Goal: Task Accomplishment & Management: Use online tool/utility

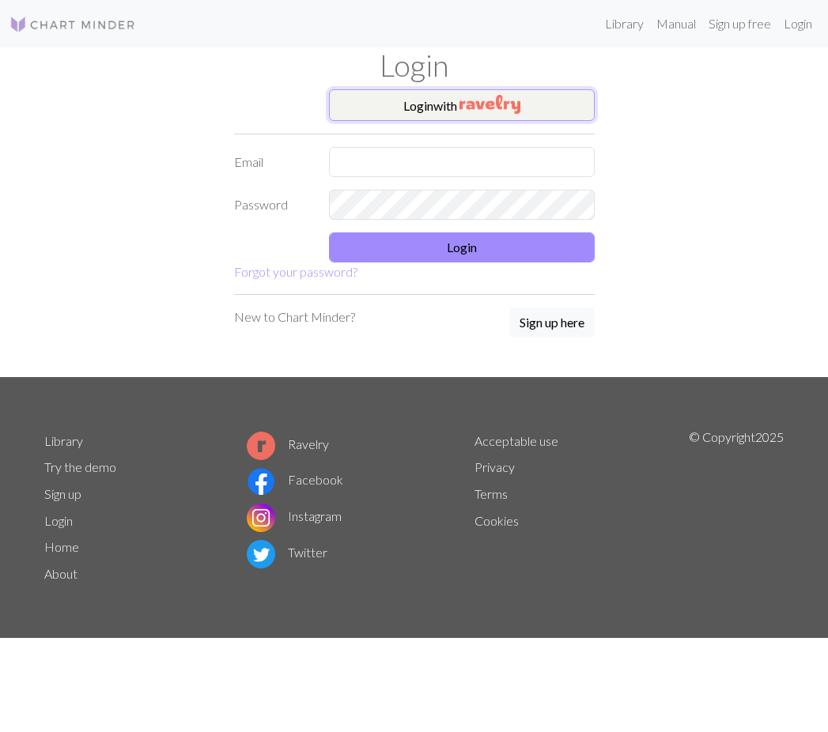
click at [396, 104] on button "Login with" at bounding box center [462, 105] width 266 height 32
click at [429, 105] on button "Login with" at bounding box center [462, 105] width 266 height 32
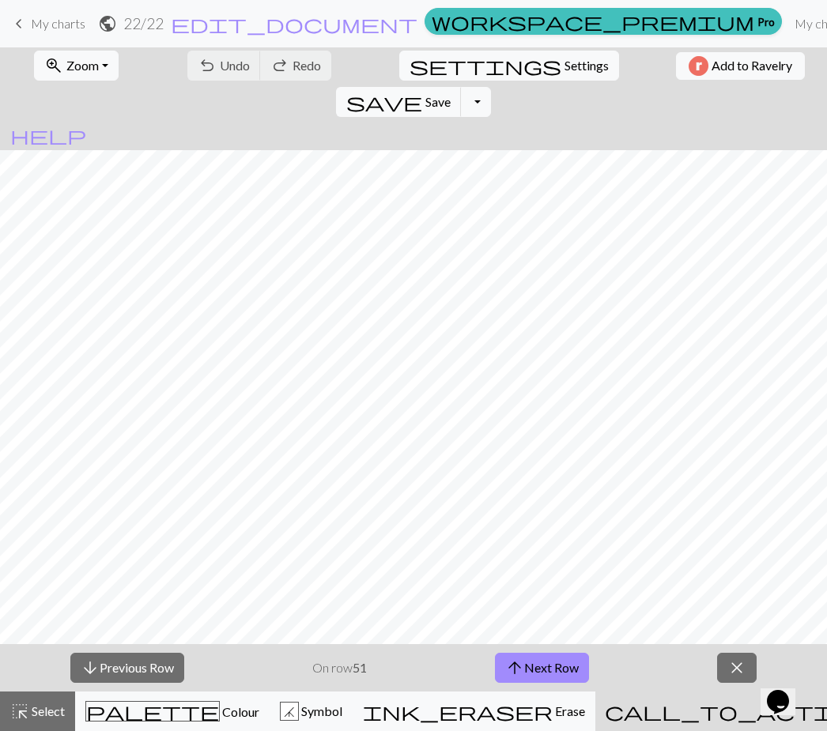
click at [63, 28] on span "My charts" at bounding box center [58, 23] width 55 height 15
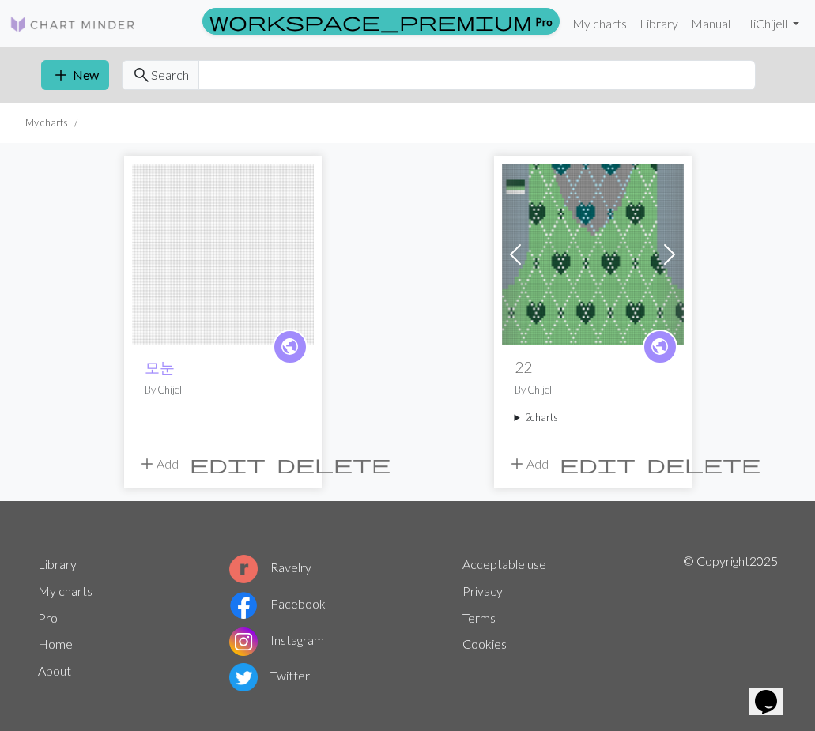
click at [303, 467] on span "delete" at bounding box center [334, 464] width 114 height 22
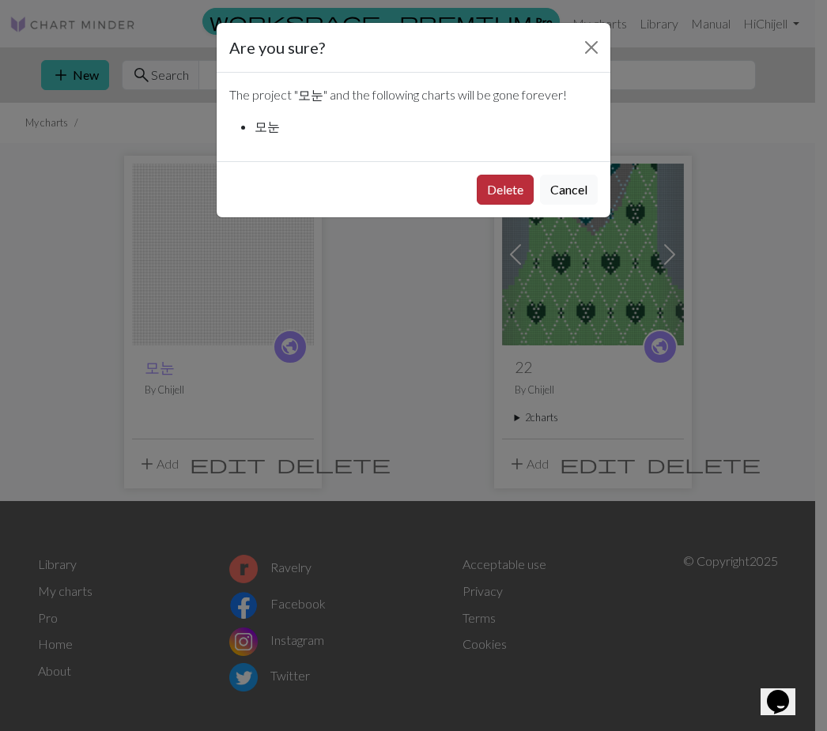
click at [492, 186] on button "Delete" at bounding box center [505, 190] width 57 height 30
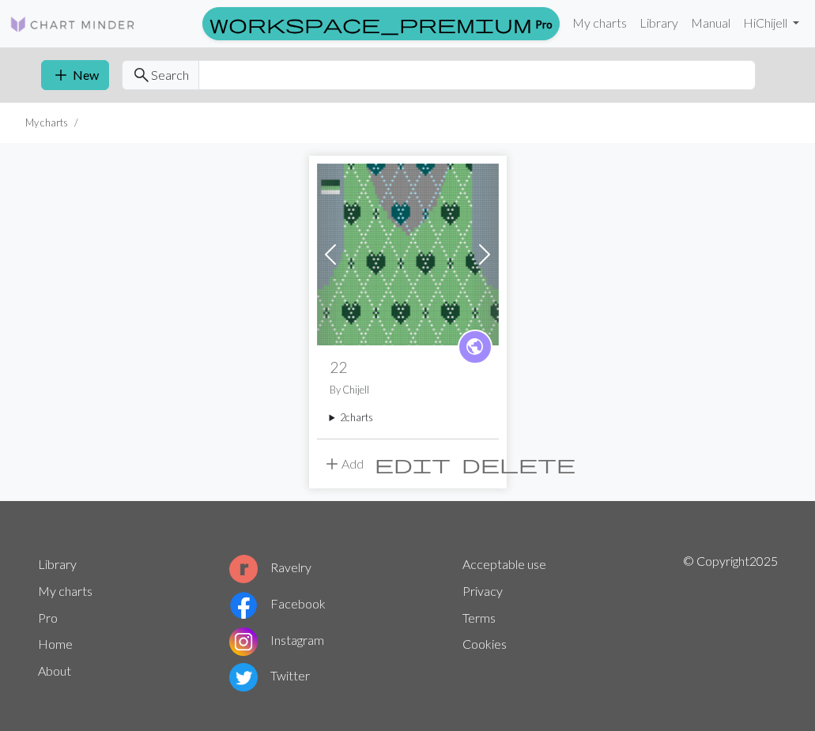
click at [96, 83] on button "add New" at bounding box center [75, 75] width 68 height 30
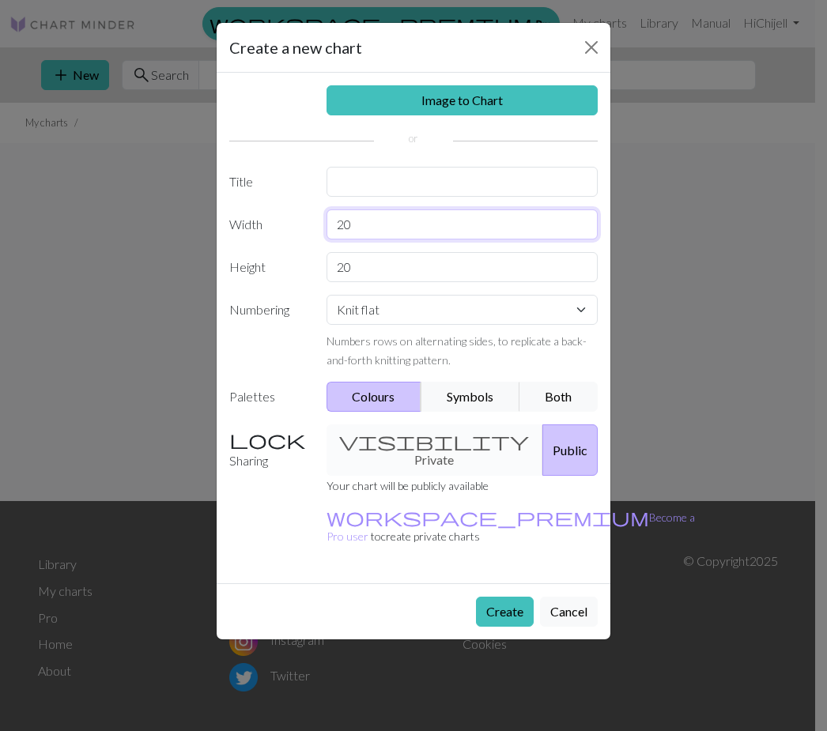
drag, startPoint x: 388, startPoint y: 224, endPoint x: 291, endPoint y: 218, distance: 97.4
click at [291, 218] on div "Width 20" at bounding box center [413, 225] width 387 height 30
drag, startPoint x: 406, startPoint y: 262, endPoint x: 285, endPoint y: 264, distance: 121.0
click at [285, 264] on div "Height 20" at bounding box center [413, 267] width 387 height 30
type input "50"
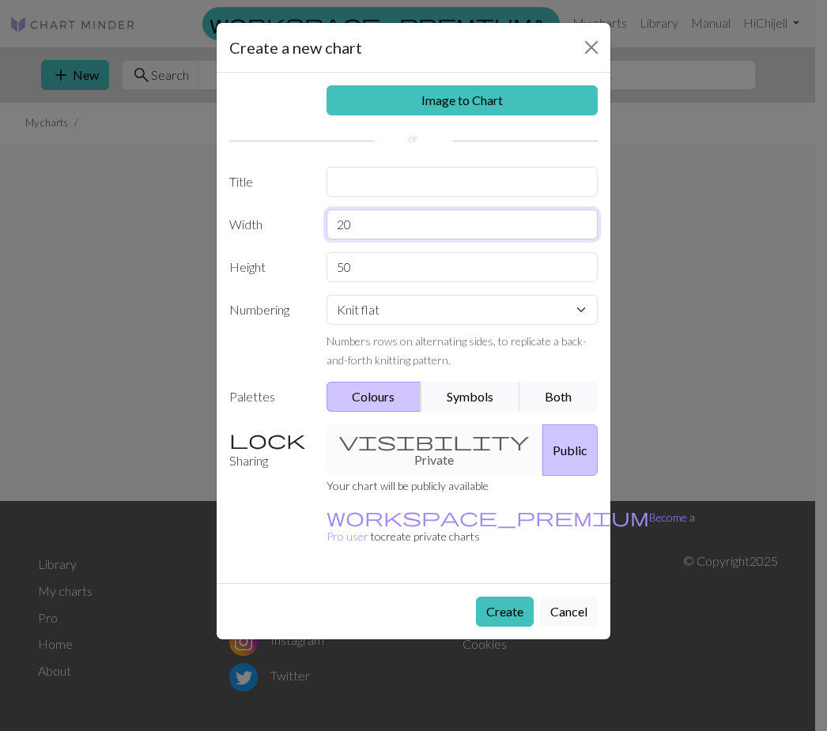
click at [385, 232] on input "20" at bounding box center [463, 225] width 272 height 30
drag, startPoint x: 385, startPoint y: 232, endPoint x: 327, endPoint y: 231, distance: 57.7
click at [327, 231] on input "20" at bounding box center [463, 225] width 272 height 30
type input "105"
click at [499, 597] on button "Create" at bounding box center [505, 612] width 58 height 30
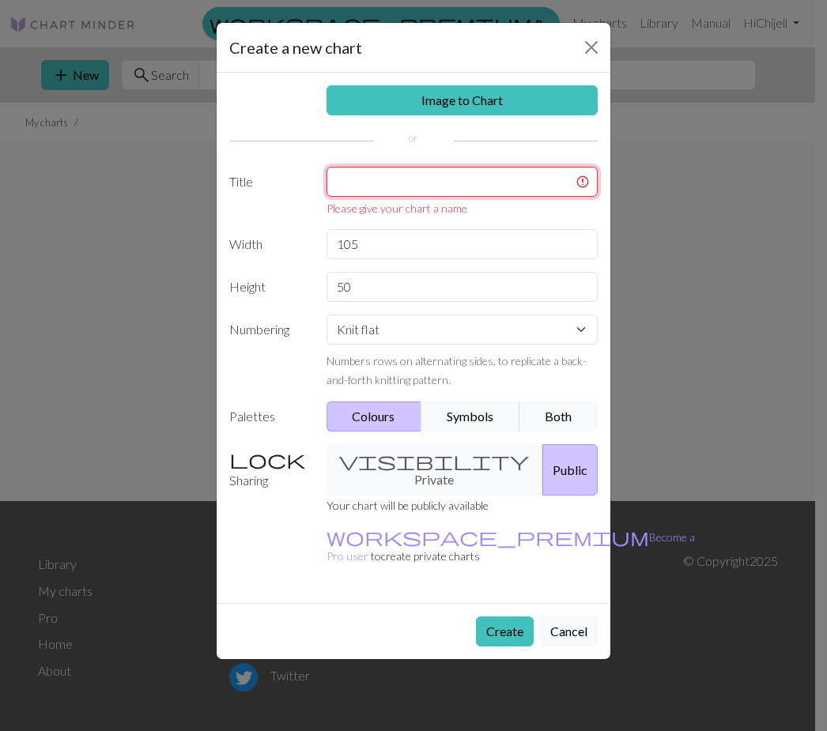
click at [408, 187] on input "text" at bounding box center [463, 182] width 272 height 30
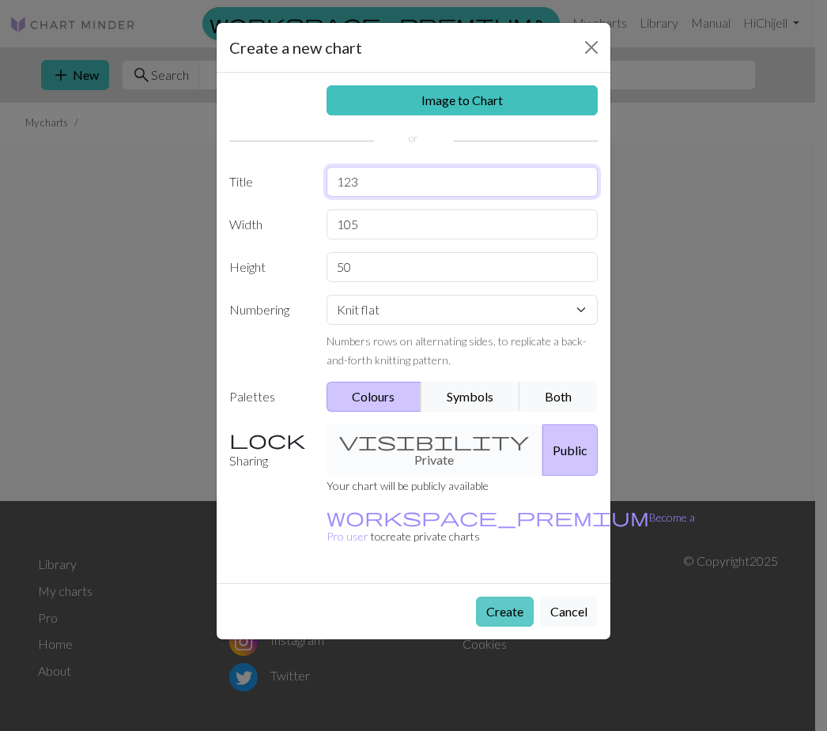
type input "123"
click at [496, 597] on button "Create" at bounding box center [505, 612] width 58 height 30
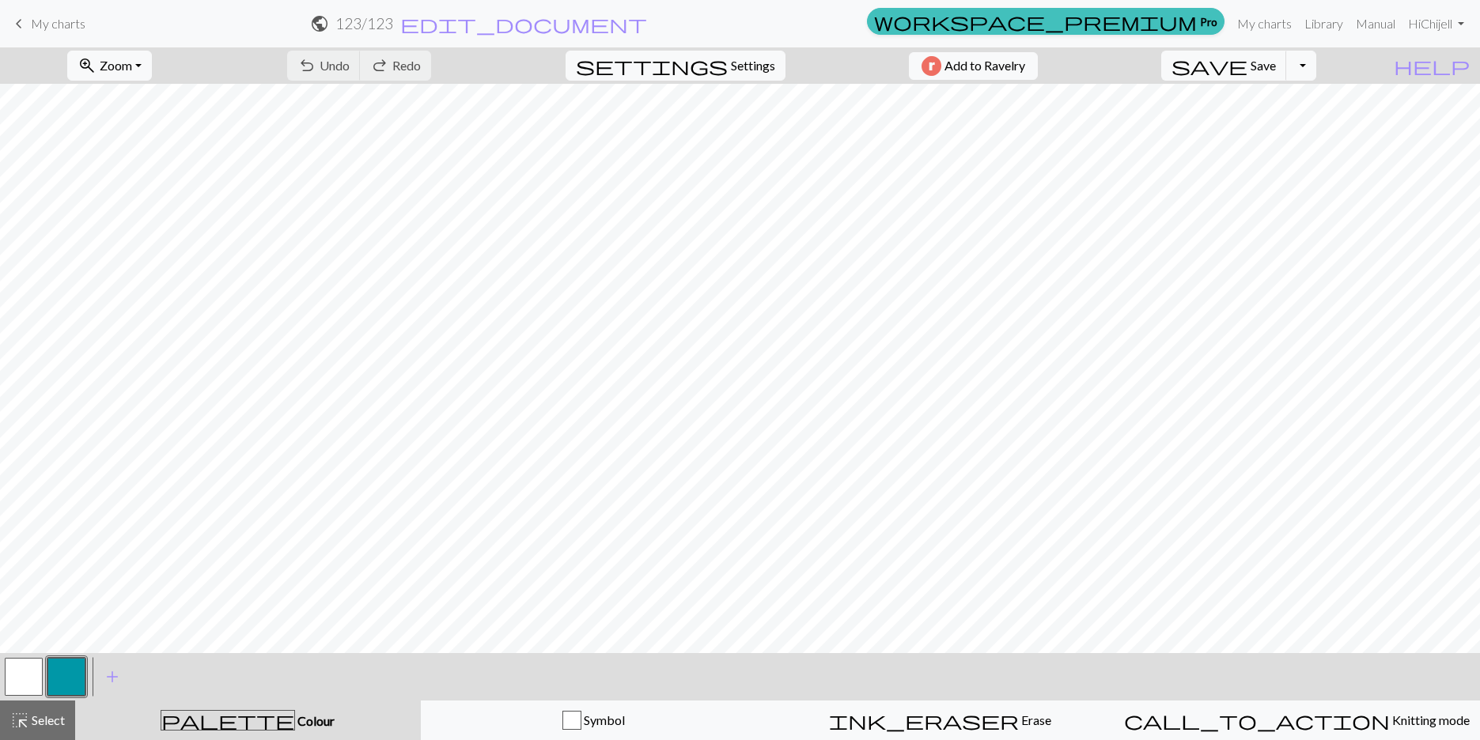
click at [78, 671] on button "button" at bounding box center [66, 677] width 38 height 38
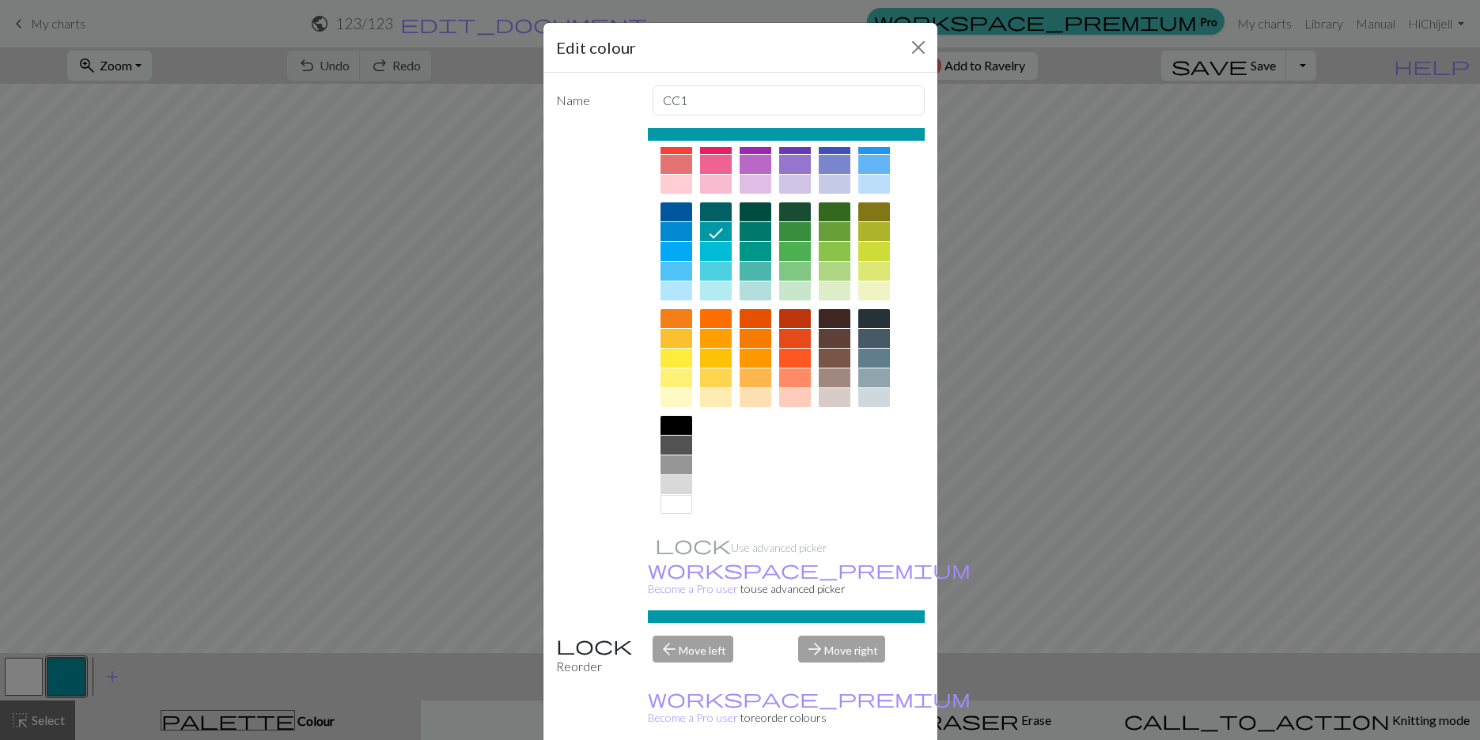
scroll to position [65, 0]
click at [672, 464] on div at bounding box center [676, 464] width 32 height 19
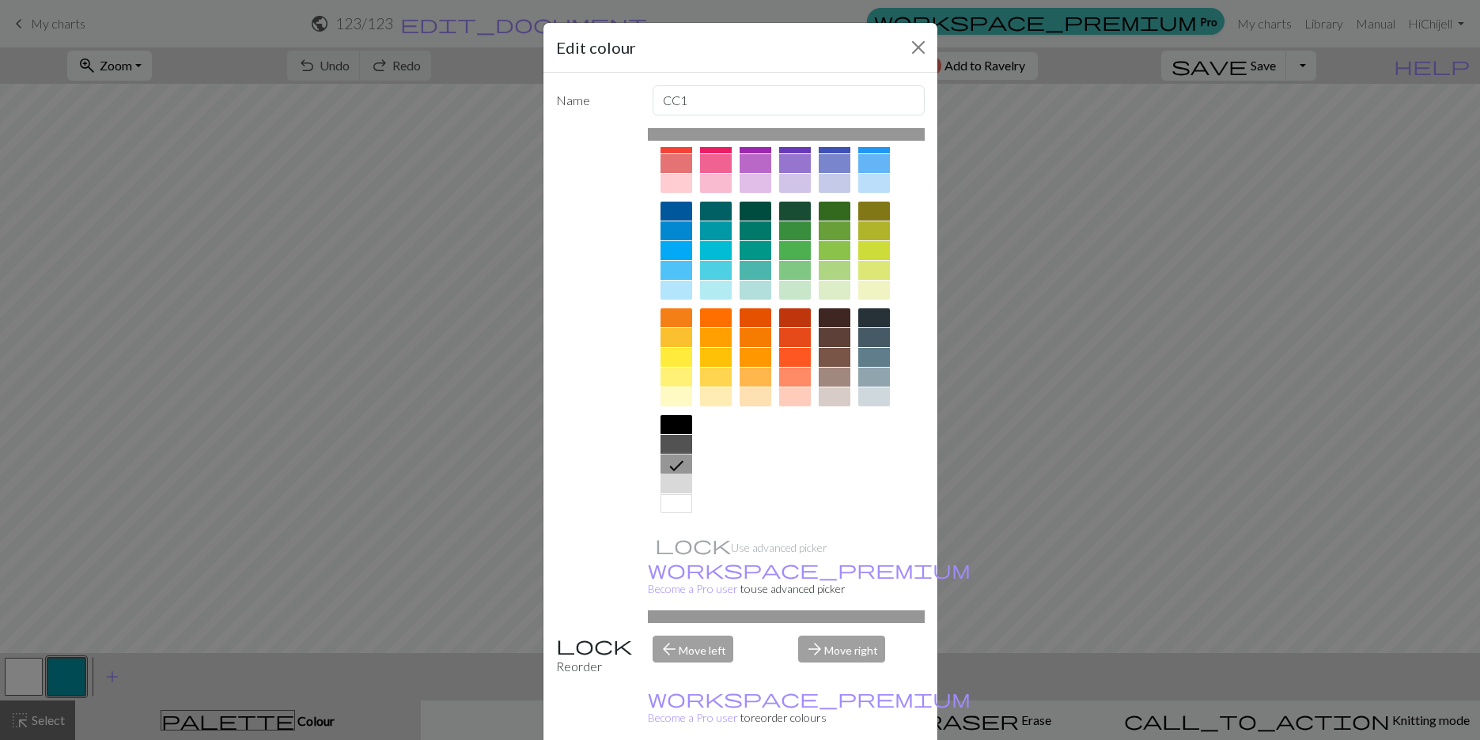
click at [168, 629] on div "Edit colour Name CC1 Use advanced picker workspace_premium Become a Pro user to…" at bounding box center [740, 370] width 1480 height 740
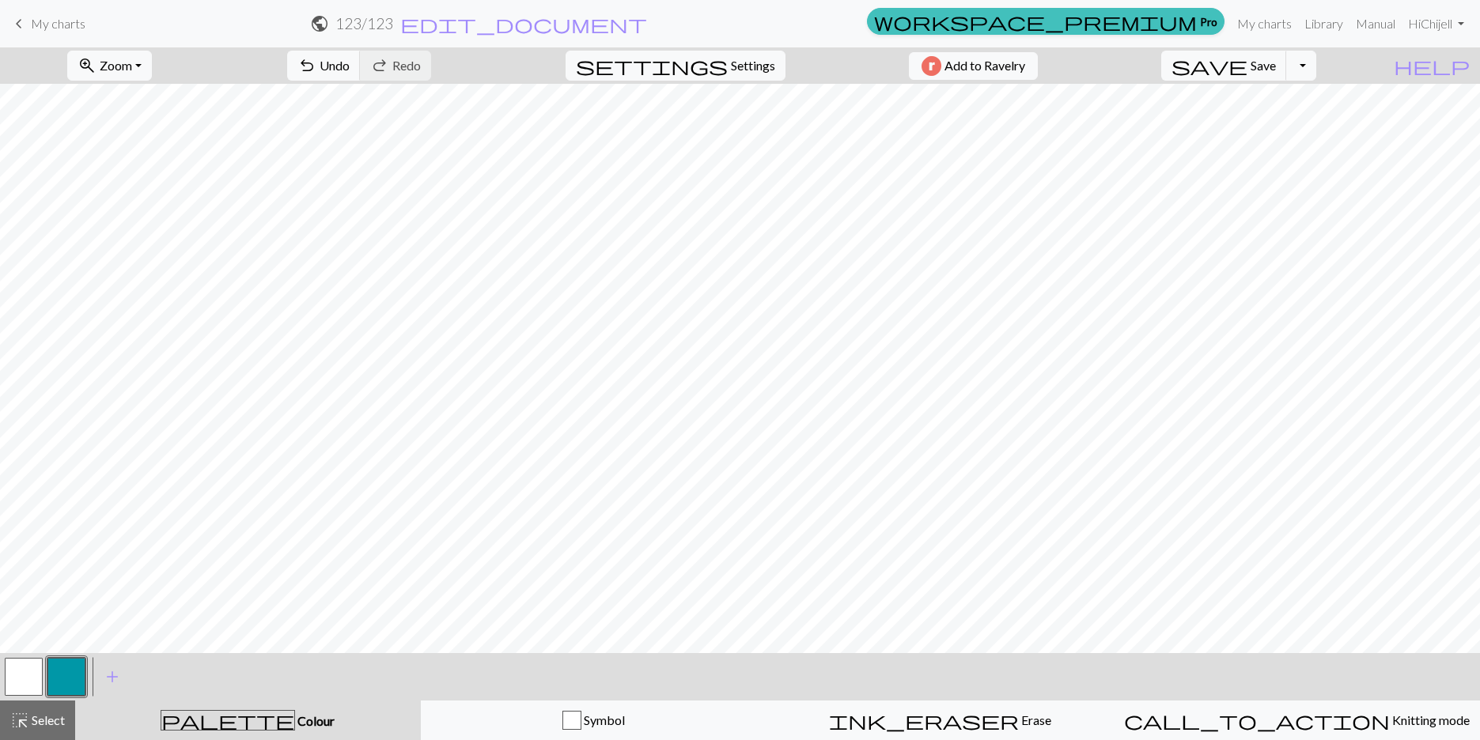
click at [81, 680] on button "button" at bounding box center [66, 677] width 38 height 38
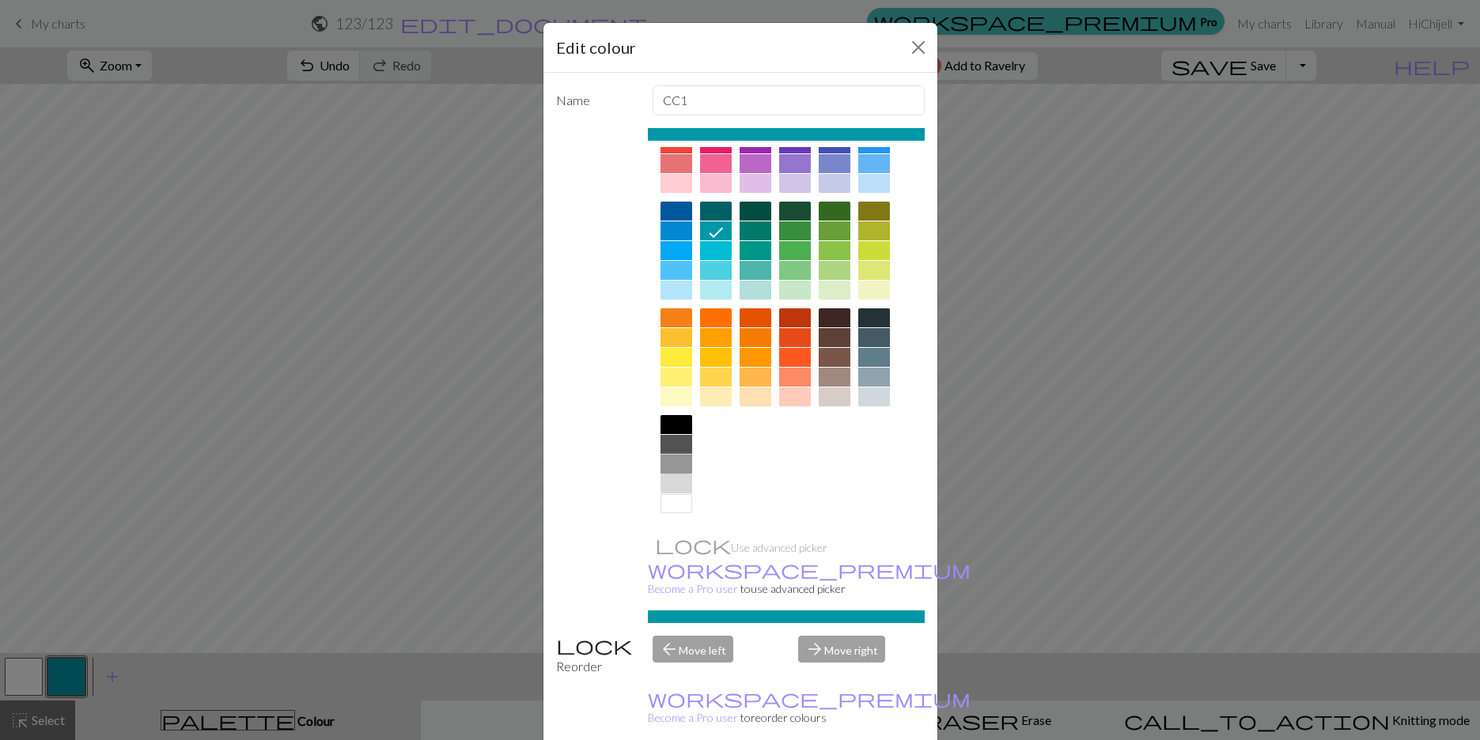
click at [667, 467] on div at bounding box center [676, 464] width 32 height 19
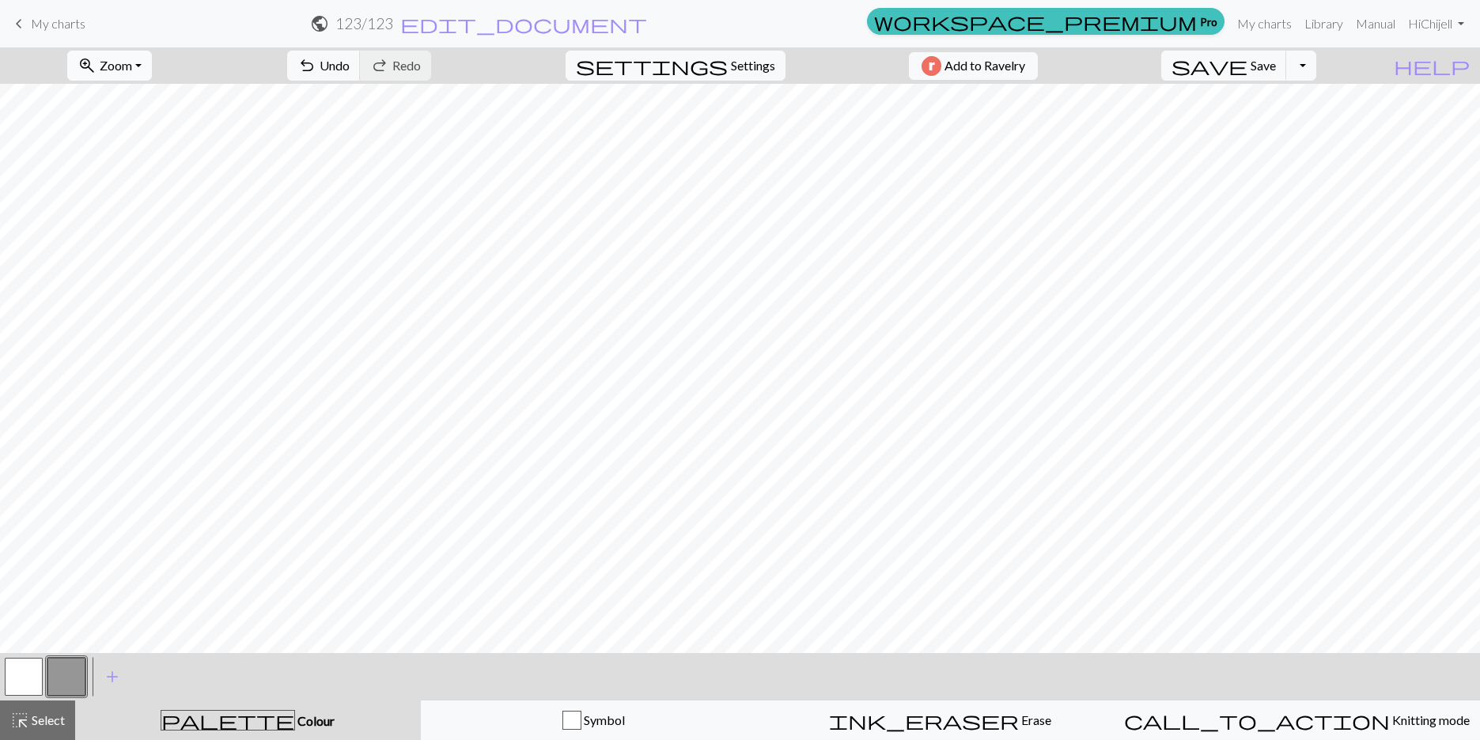
click at [152, 62] on button "zoom_in Zoom Zoom" at bounding box center [109, 66] width 85 height 30
click at [176, 142] on button "Fit height" at bounding box center [130, 150] width 125 height 25
click at [152, 56] on button "zoom_in Zoom Zoom" at bounding box center [109, 66] width 85 height 30
click at [156, 127] on button "Fit width" at bounding box center [130, 125] width 125 height 25
click at [760, 63] on span "Settings" at bounding box center [753, 65] width 44 height 19
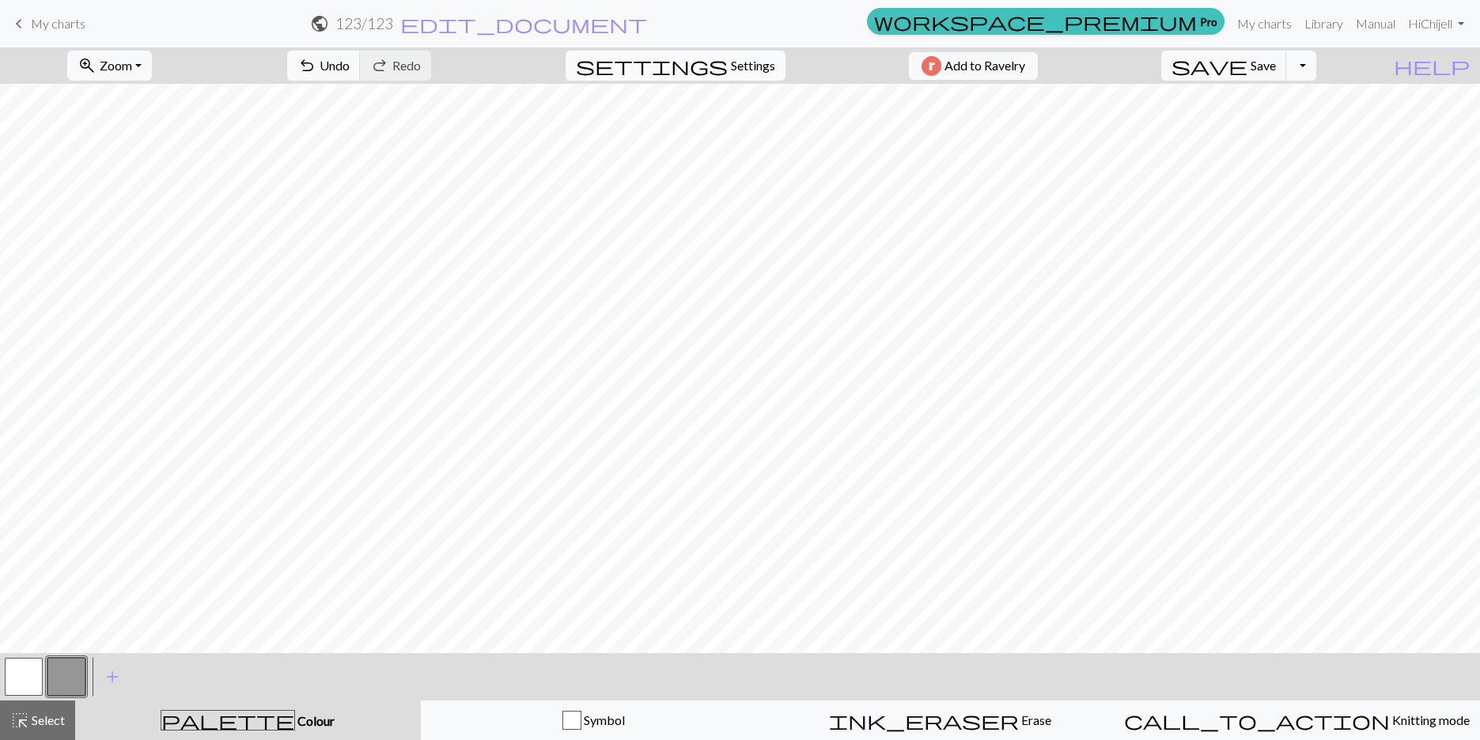
select select "aran"
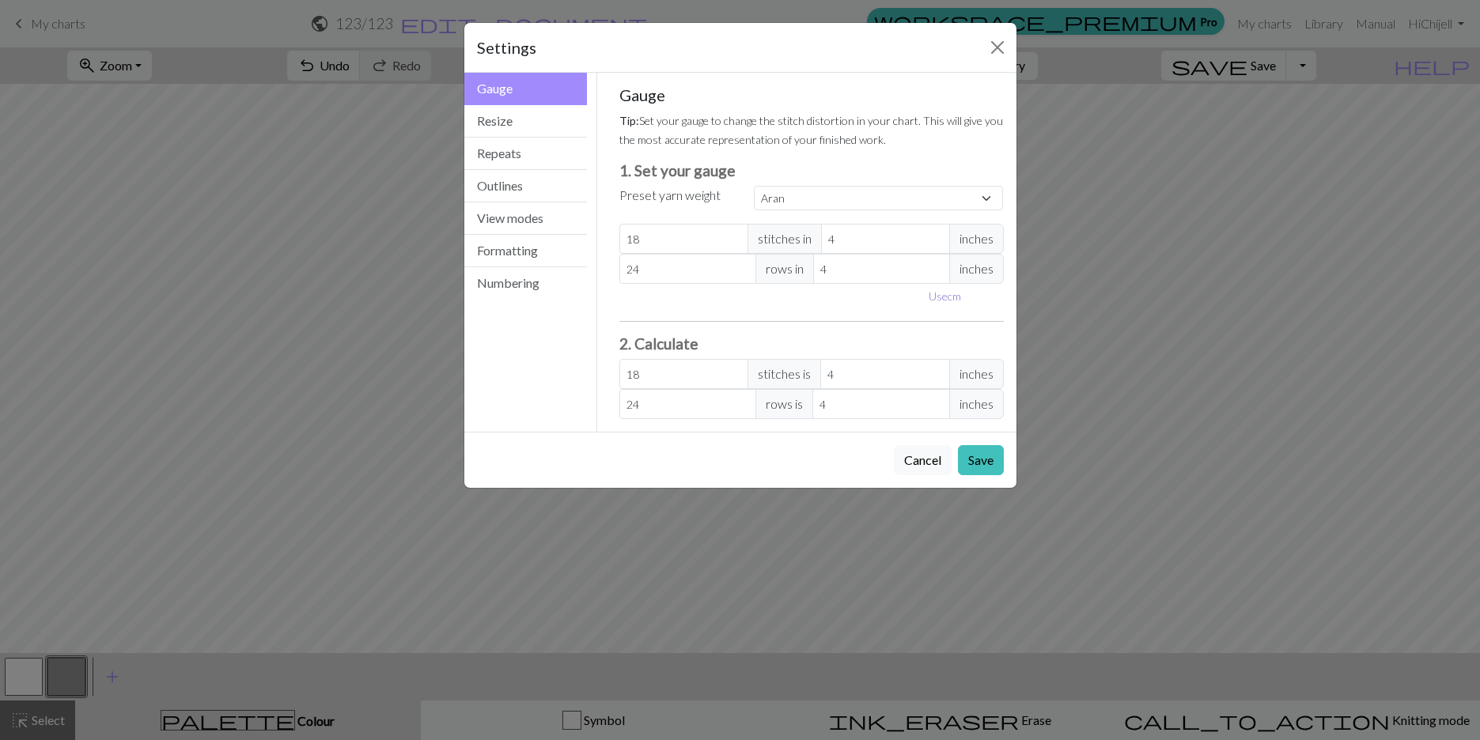
click at [815, 296] on button "Use cm" at bounding box center [944, 296] width 47 height 25
type input "10.16"
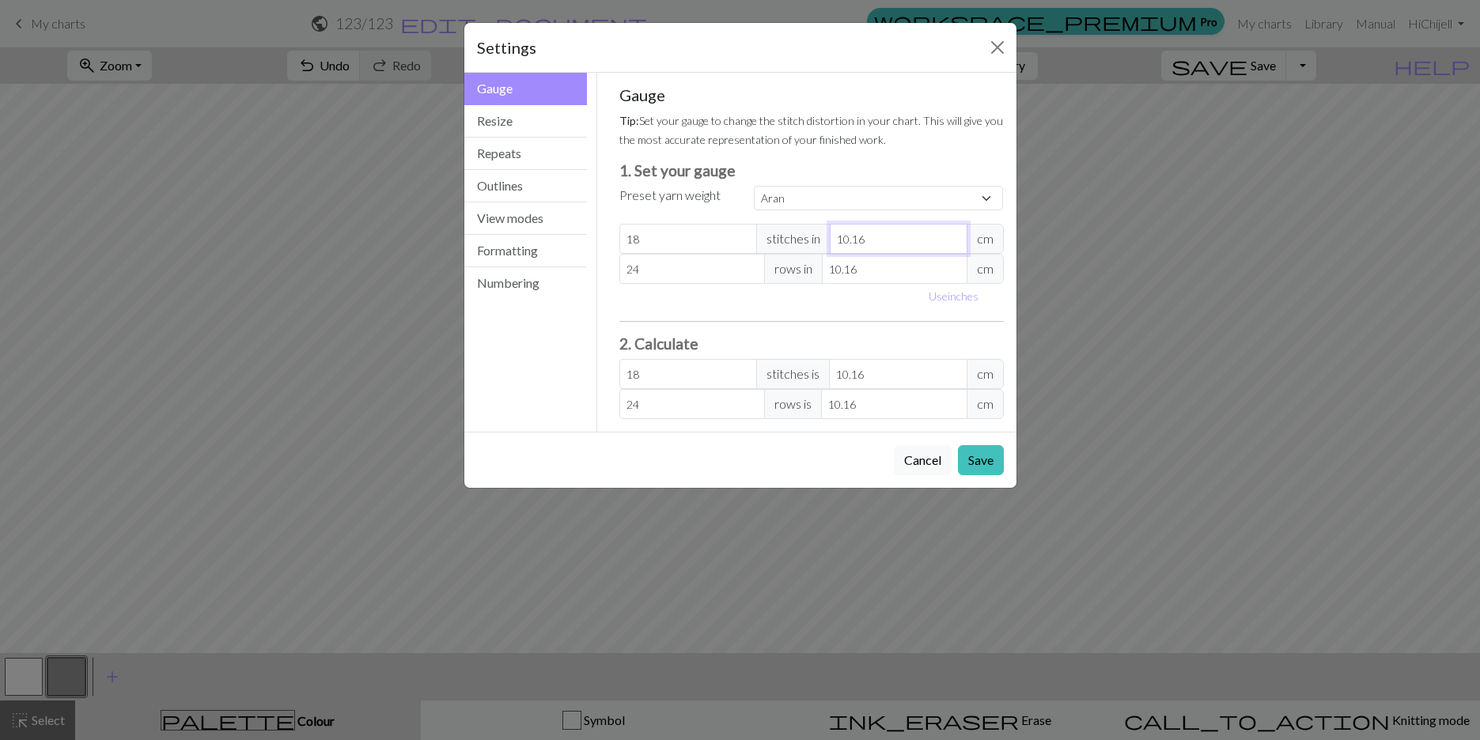
drag, startPoint x: 883, startPoint y: 247, endPoint x: 810, endPoint y: 244, distance: 72.8
click at [810, 244] on div "18 stitches in 10.16 cm" at bounding box center [811, 239] width 384 height 30
select select "custom"
type input "1"
type input "182.88"
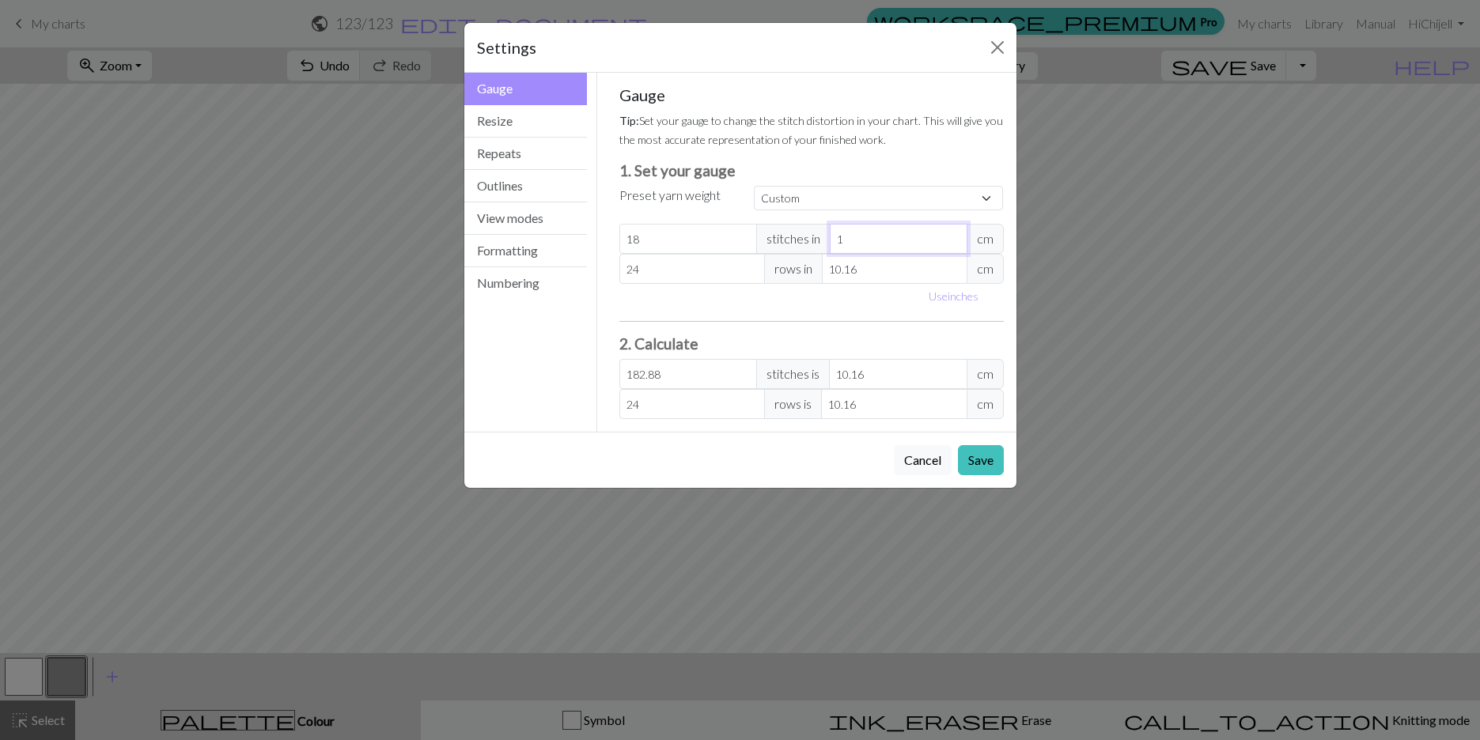
type input "10"
type input "18.29"
type input "1"
type input "182.88"
type input "1"
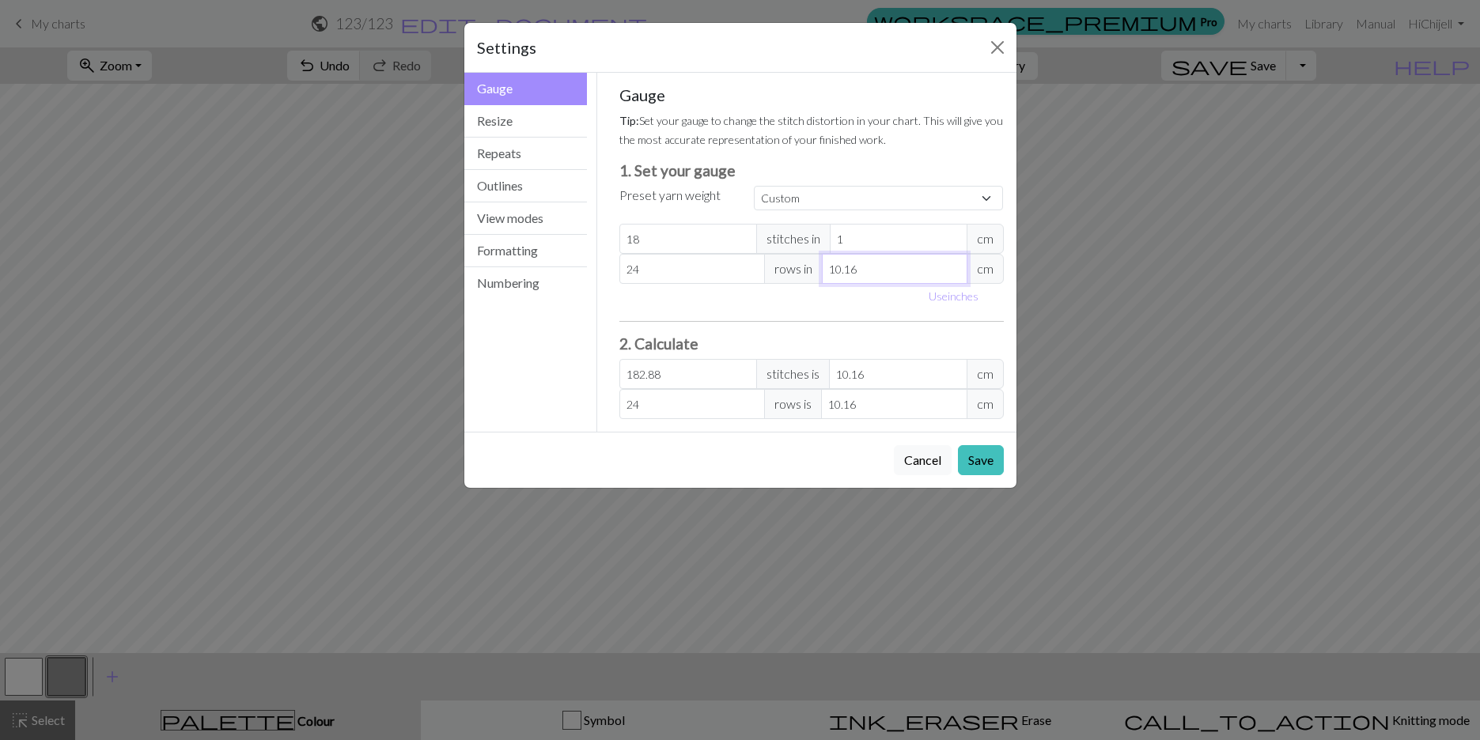
drag, startPoint x: 897, startPoint y: 265, endPoint x: 842, endPoint y: 283, distance: 57.5
click at [815, 283] on input "10.16" at bounding box center [895, 269] width 146 height 30
click at [815, 290] on div "Use inches" at bounding box center [811, 296] width 403 height 25
drag, startPoint x: 870, startPoint y: 271, endPoint x: 765, endPoint y: 271, distance: 104.4
click at [765, 271] on div "24 rows in 10.16 cm" at bounding box center [811, 269] width 384 height 30
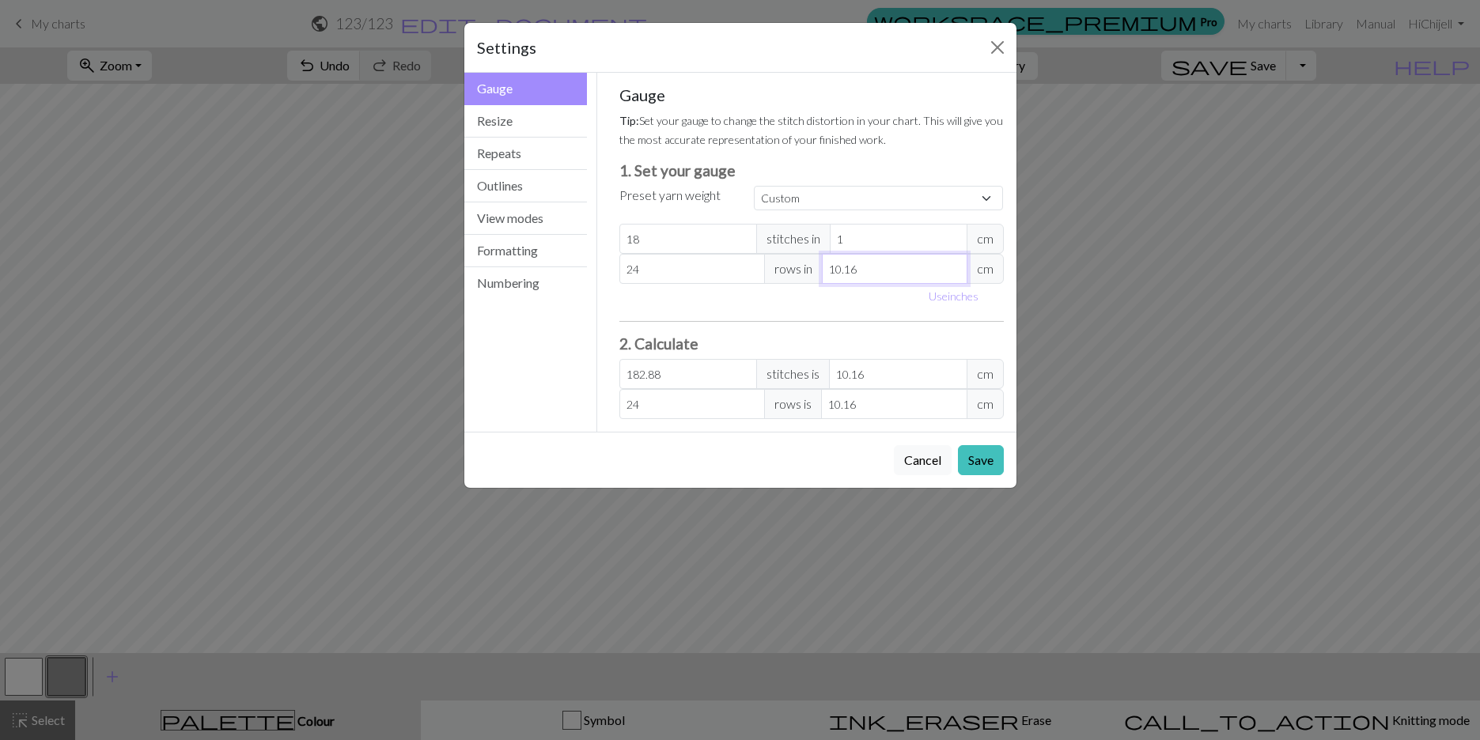
type input "1"
type input "243.84"
type input "1"
drag, startPoint x: 709, startPoint y: 243, endPoint x: 597, endPoint y: 251, distance: 112.6
click at [597, 251] on div "Gauge Tip: Set your gauge to change the stitch distortion in your chart. This w…" at bounding box center [811, 252] width 429 height 359
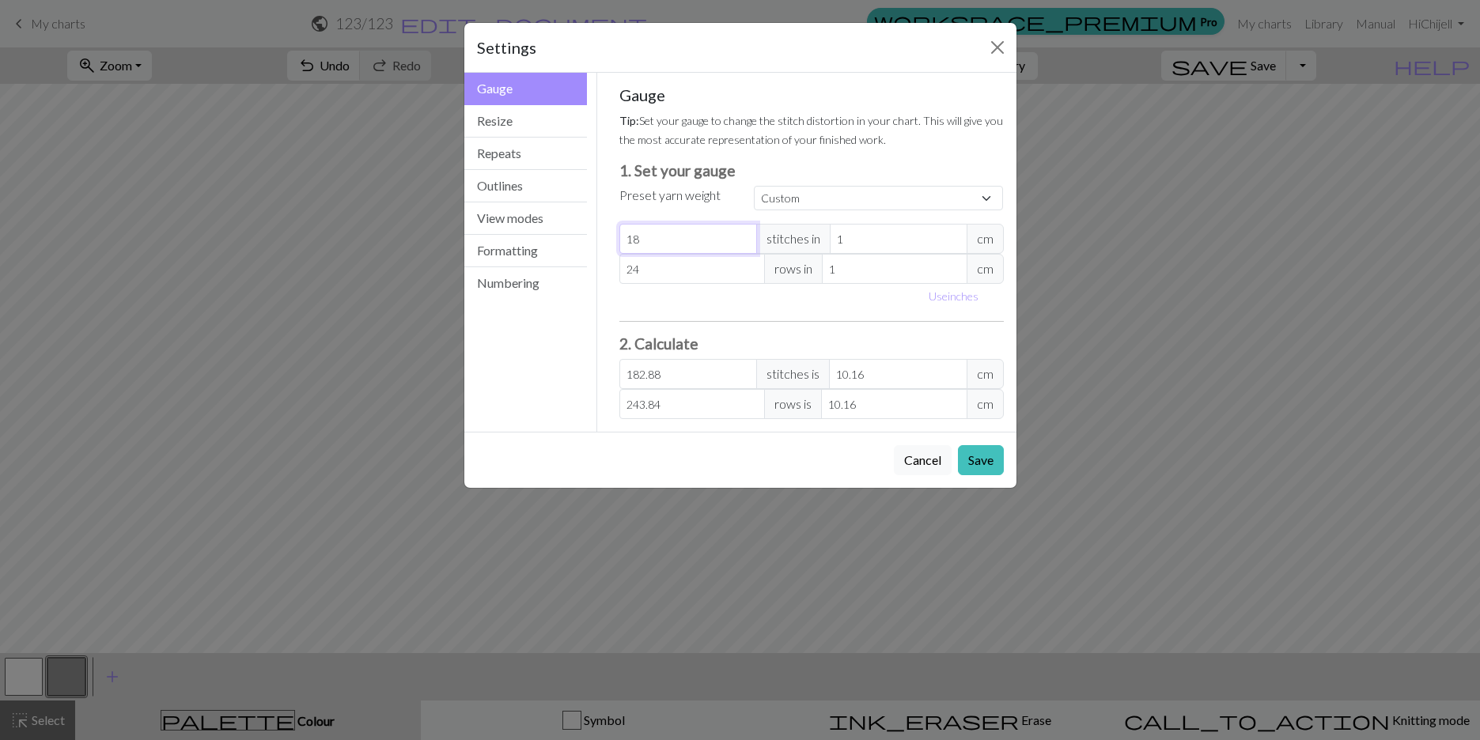
type input "1"
type input "10.16"
type input "1"
drag, startPoint x: 647, startPoint y: 273, endPoint x: 588, endPoint y: 275, distance: 59.4
click at [588, 275] on div "Gauge Gauge Resize Repeats Outlines View modes Formatting Numbering Gauge Resiz…" at bounding box center [740, 252] width 571 height 359
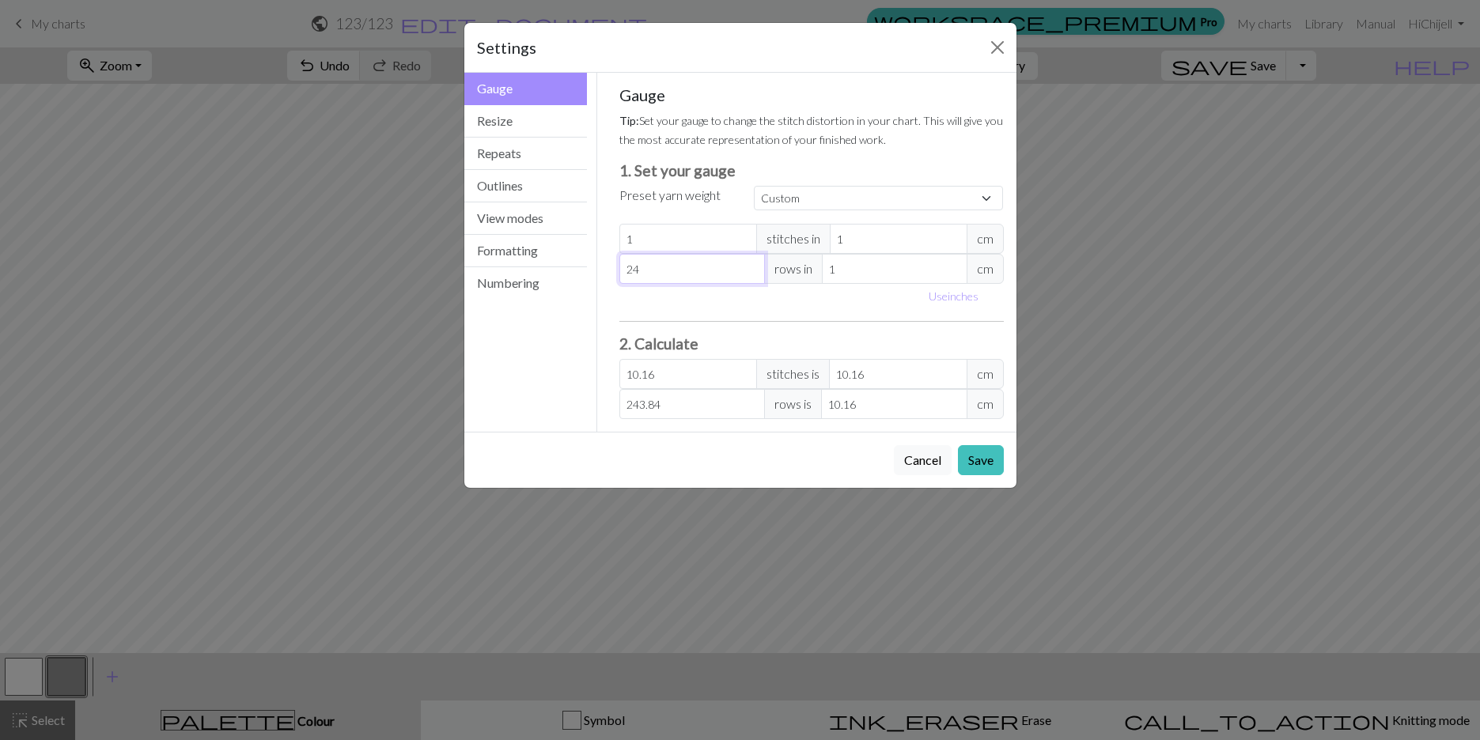
type input "1"
type input "10.16"
type input "1"
click at [815, 465] on button "Save" at bounding box center [981, 460] width 46 height 30
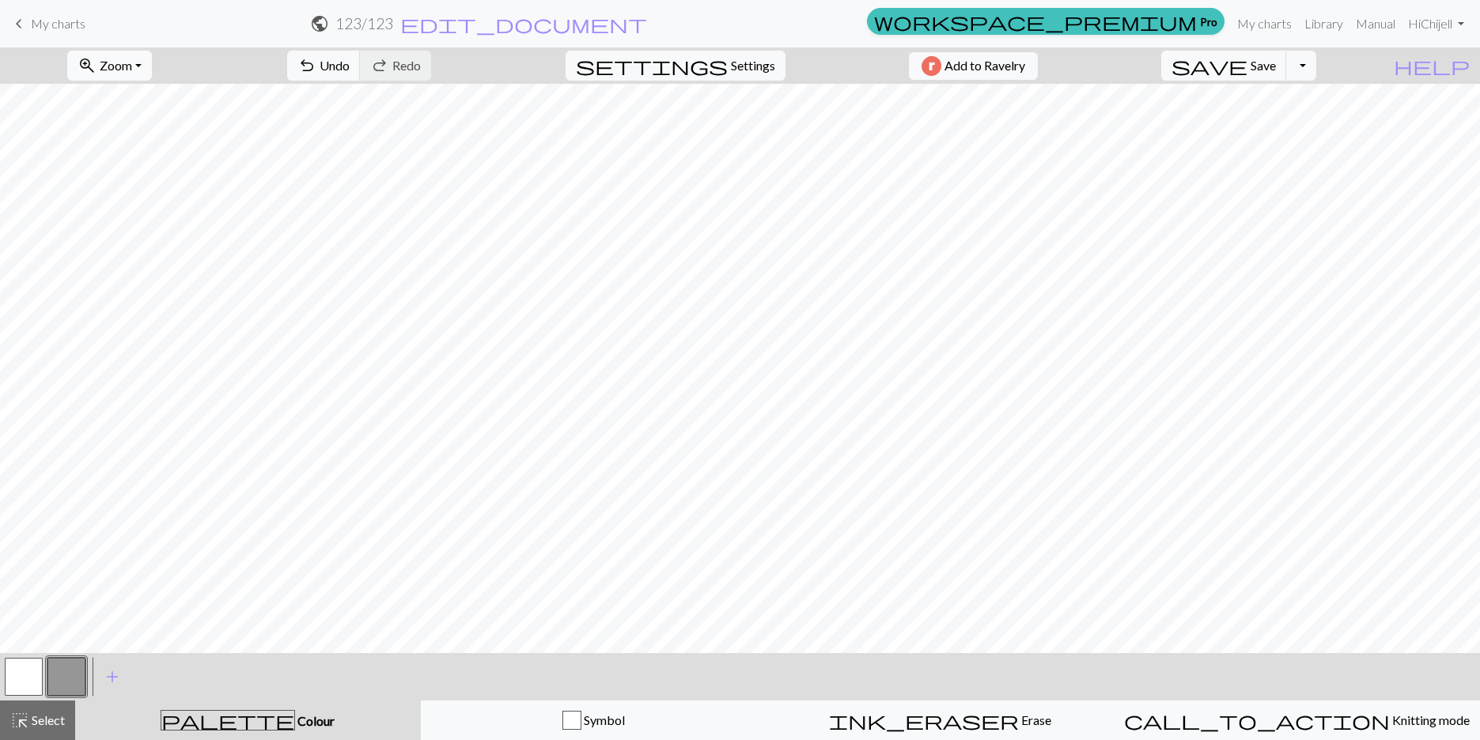
click at [152, 62] on button "zoom_in Zoom Zoom" at bounding box center [109, 66] width 85 height 30
click at [155, 131] on button "Fit width" at bounding box center [130, 125] width 125 height 25
click at [132, 68] on span "Zoom" at bounding box center [116, 65] width 32 height 15
click at [152, 146] on button "Fit height" at bounding box center [130, 150] width 125 height 25
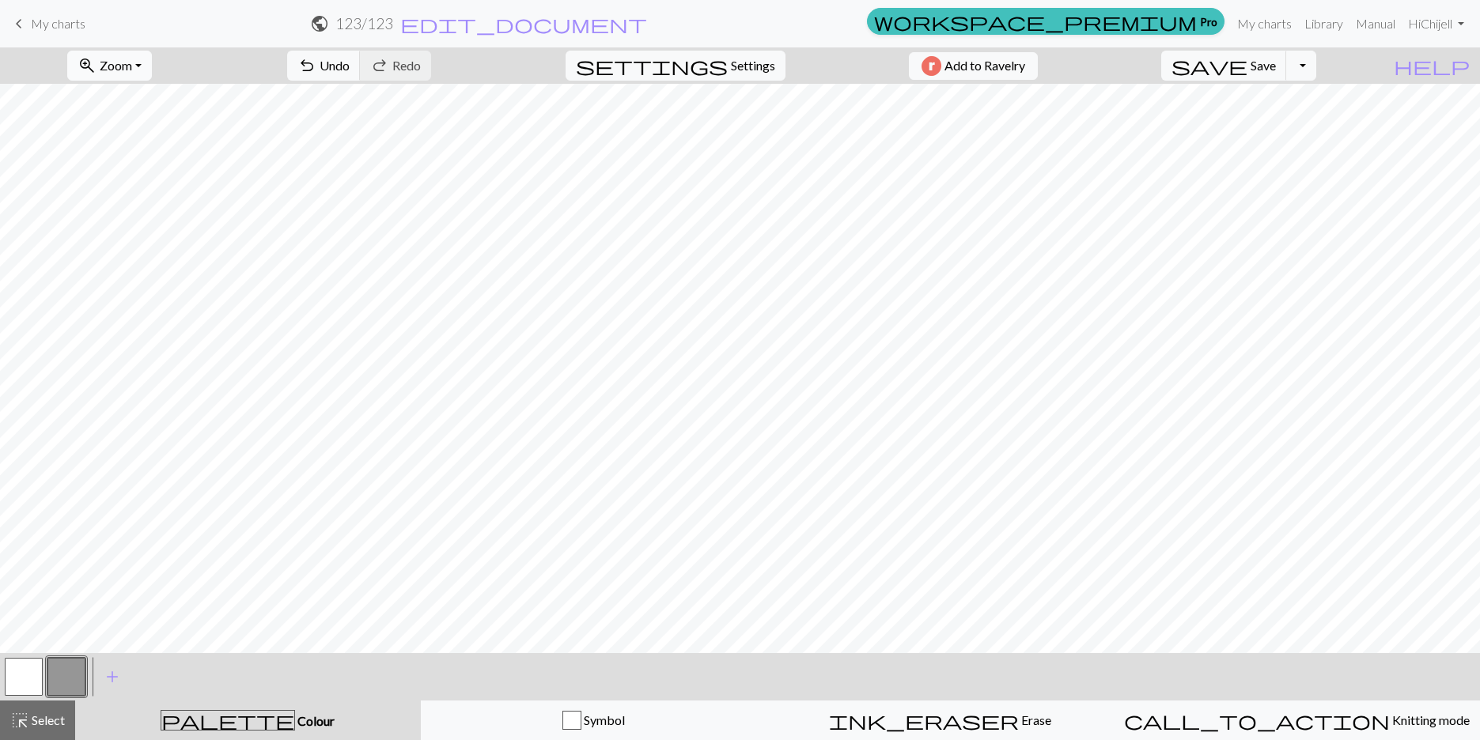
click at [152, 70] on button "zoom_in Zoom Zoom" at bounding box center [109, 66] width 85 height 30
click at [156, 217] on button "100%" at bounding box center [130, 214] width 125 height 25
click at [132, 67] on span "Zoom" at bounding box center [116, 65] width 32 height 15
click at [148, 195] on button "50%" at bounding box center [130, 189] width 125 height 25
click at [152, 66] on button "zoom_in Zoom Zoom" at bounding box center [109, 66] width 85 height 30
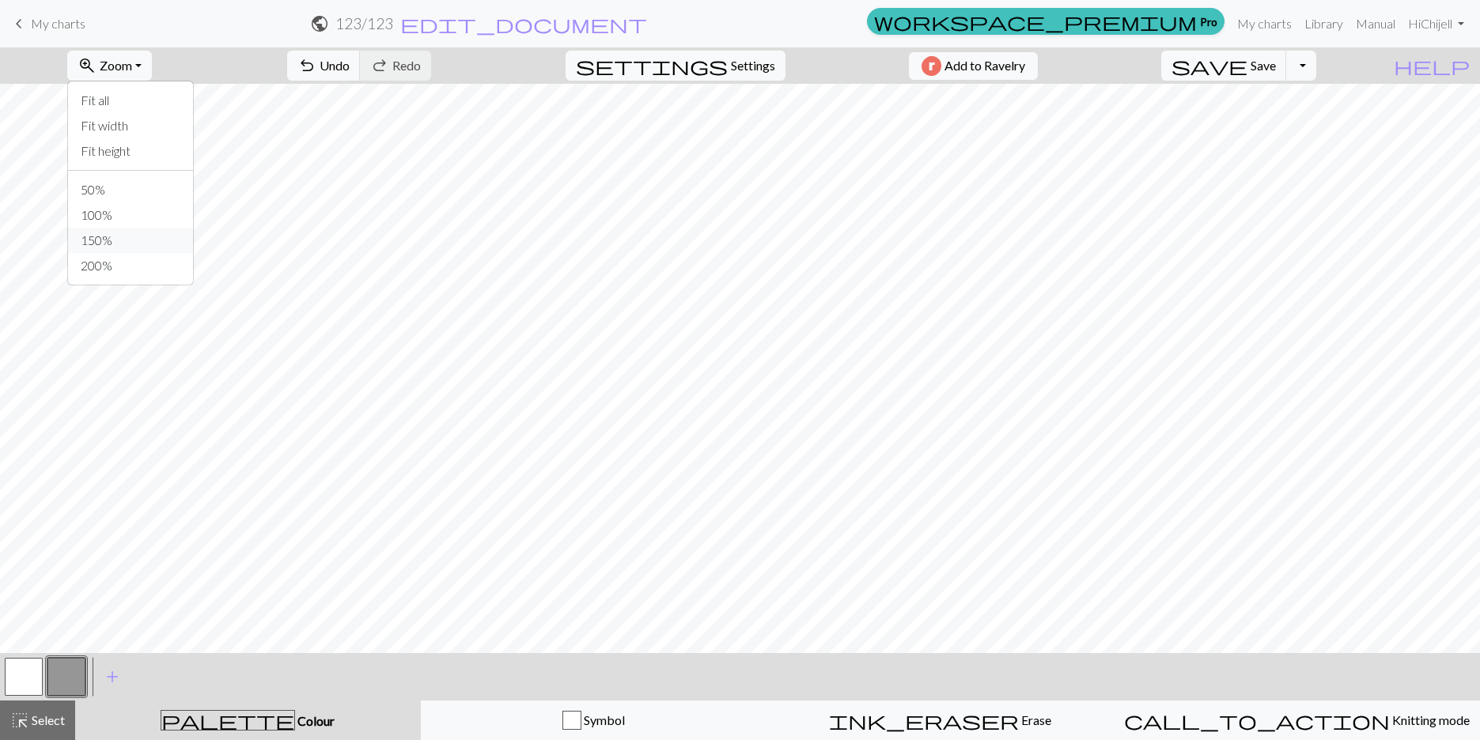
click at [149, 234] on button "150%" at bounding box center [130, 240] width 125 height 25
click at [132, 68] on span "Zoom" at bounding box center [116, 65] width 32 height 15
click at [146, 214] on button "100%" at bounding box center [130, 214] width 125 height 25
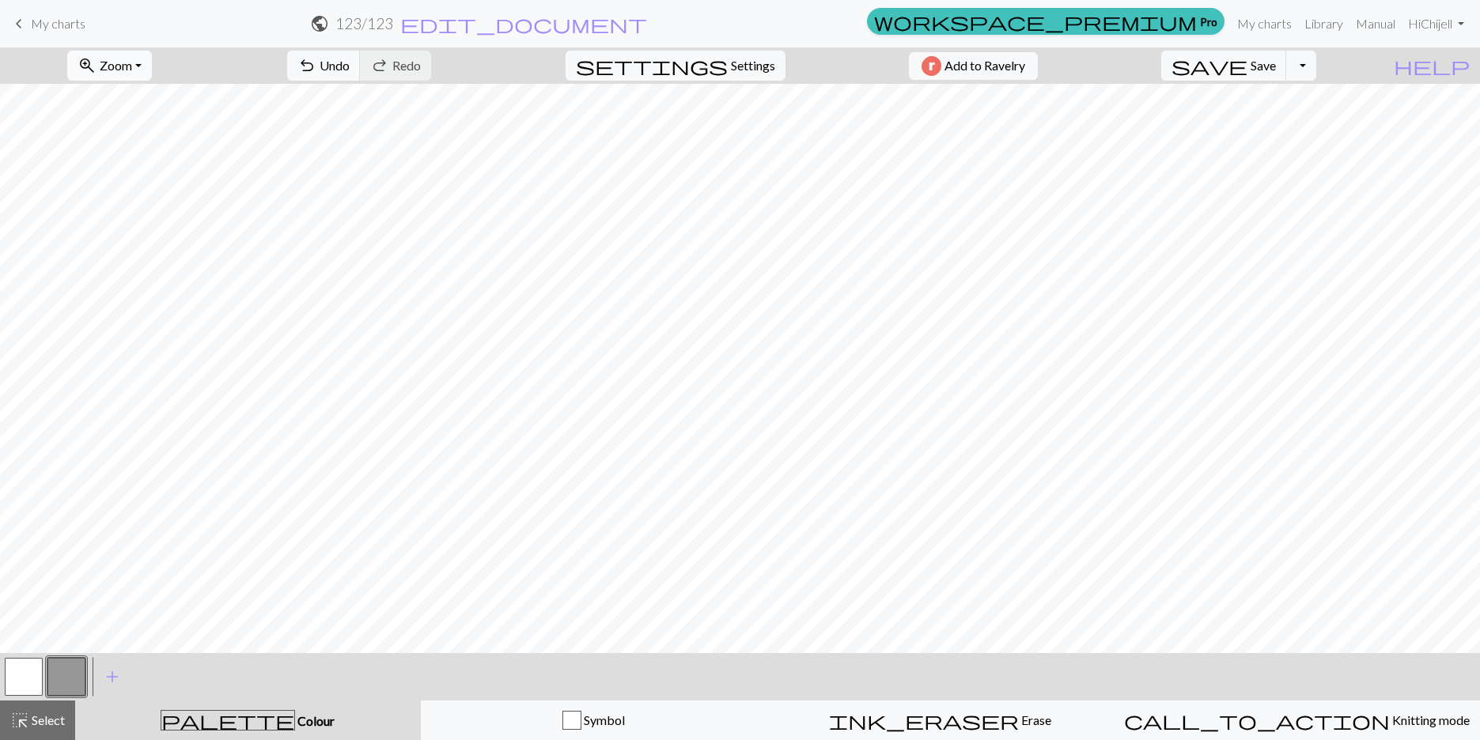
click at [152, 62] on button "zoom_in Zoom Zoom" at bounding box center [109, 66] width 85 height 30
click at [147, 189] on button "50%" at bounding box center [130, 189] width 125 height 25
click at [152, 66] on button "zoom_in Zoom Zoom" at bounding box center [109, 66] width 85 height 30
click at [137, 237] on button "150%" at bounding box center [130, 240] width 125 height 25
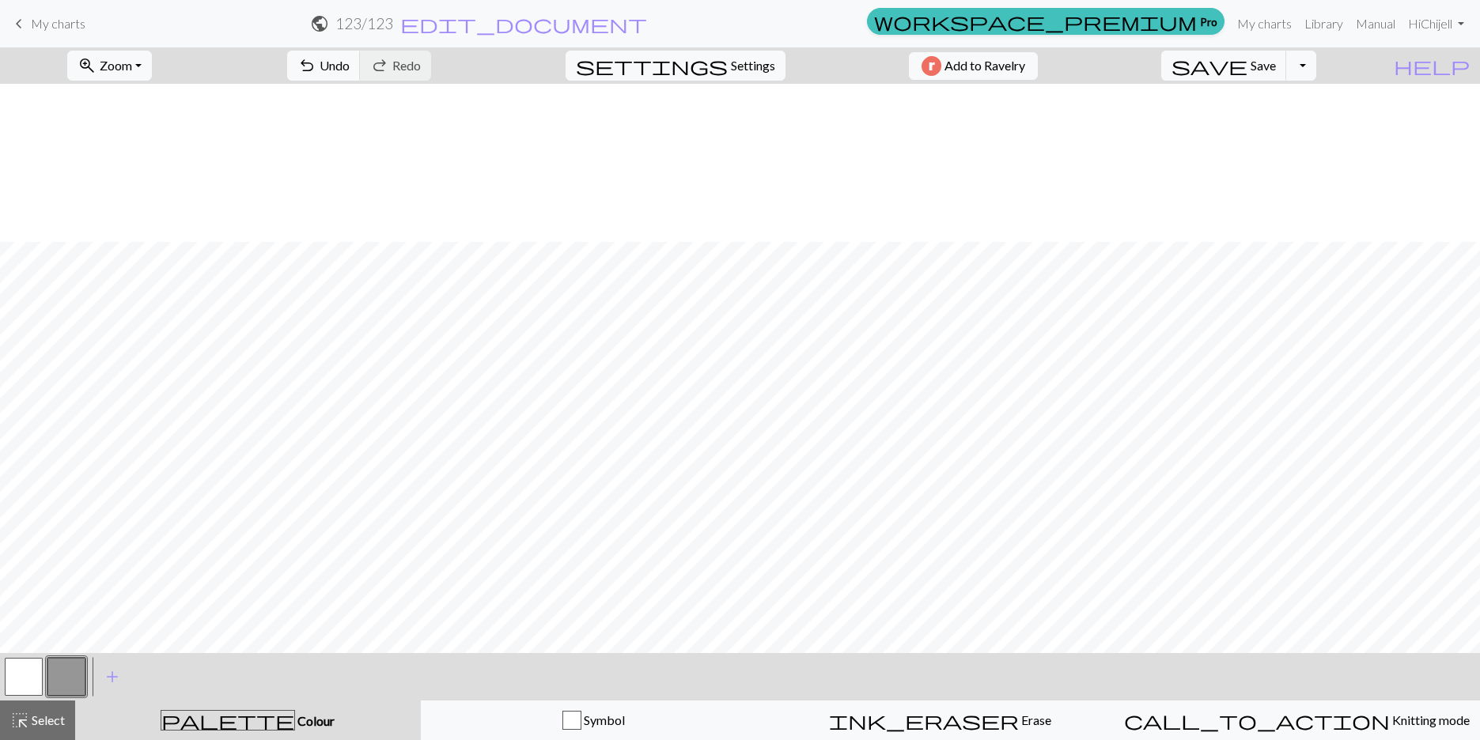
scroll to position [716, 0]
click at [731, 70] on span "Settings" at bounding box center [753, 65] width 44 height 19
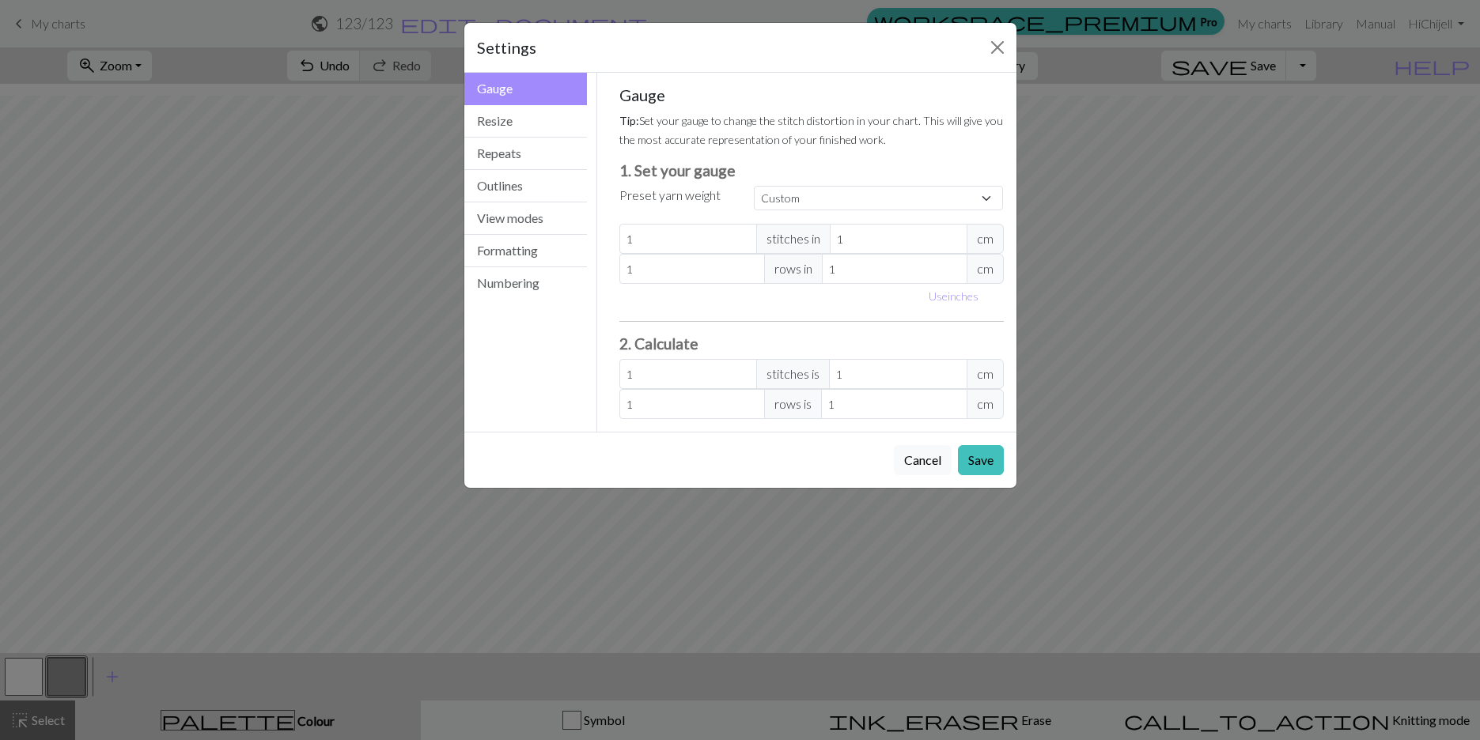
click at [815, 55] on div "Settings" at bounding box center [740, 48] width 552 height 50
click at [520, 135] on button "Resize" at bounding box center [525, 121] width 123 height 32
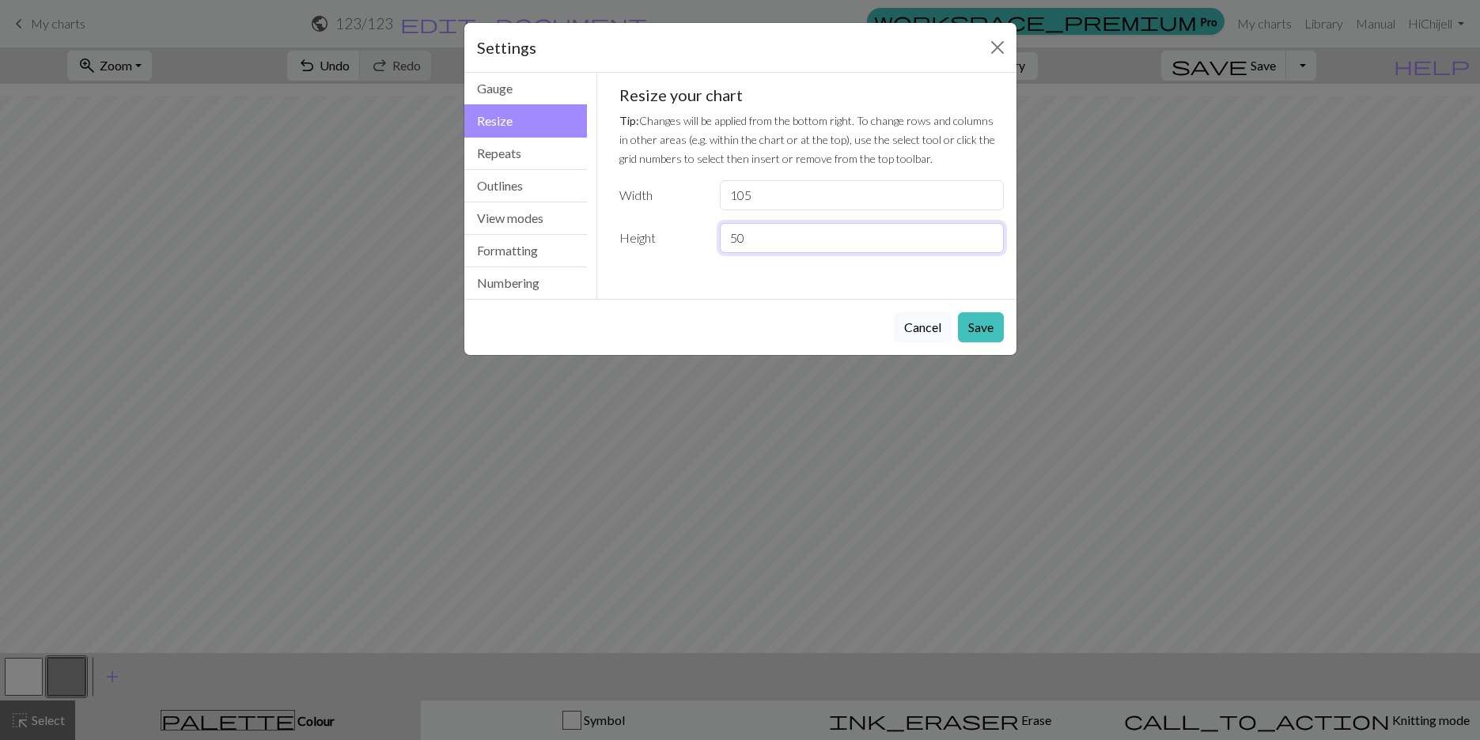
drag, startPoint x: 762, startPoint y: 246, endPoint x: 704, endPoint y: 238, distance: 59.0
click at [704, 238] on div "Height 50" at bounding box center [811, 238] width 403 height 30
type input "35"
click at [815, 327] on button "Save" at bounding box center [981, 327] width 46 height 30
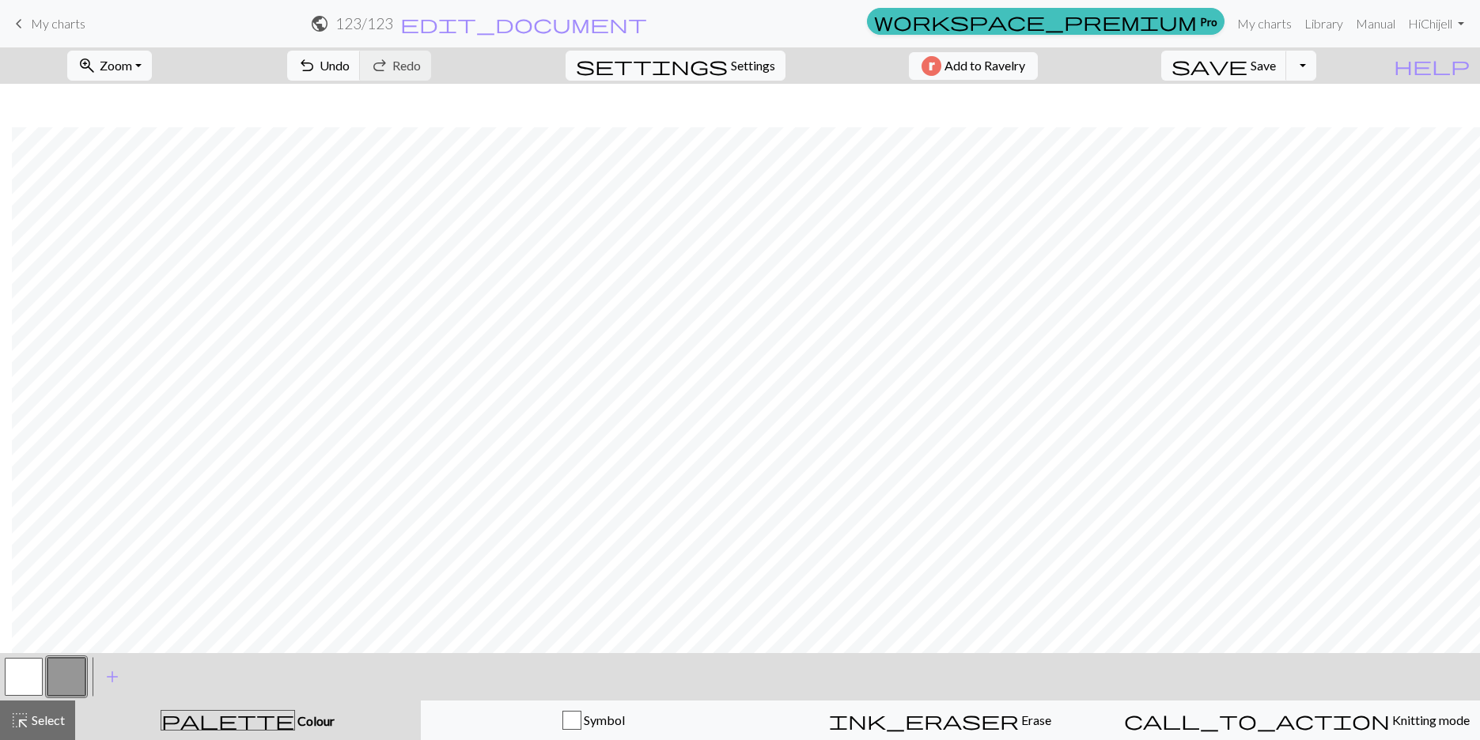
scroll to position [360, 1110]
click at [132, 59] on span "Zoom" at bounding box center [116, 65] width 32 height 15
click at [157, 211] on button "100%" at bounding box center [130, 214] width 125 height 25
click at [152, 64] on button "zoom_in Zoom Zoom" at bounding box center [109, 66] width 85 height 30
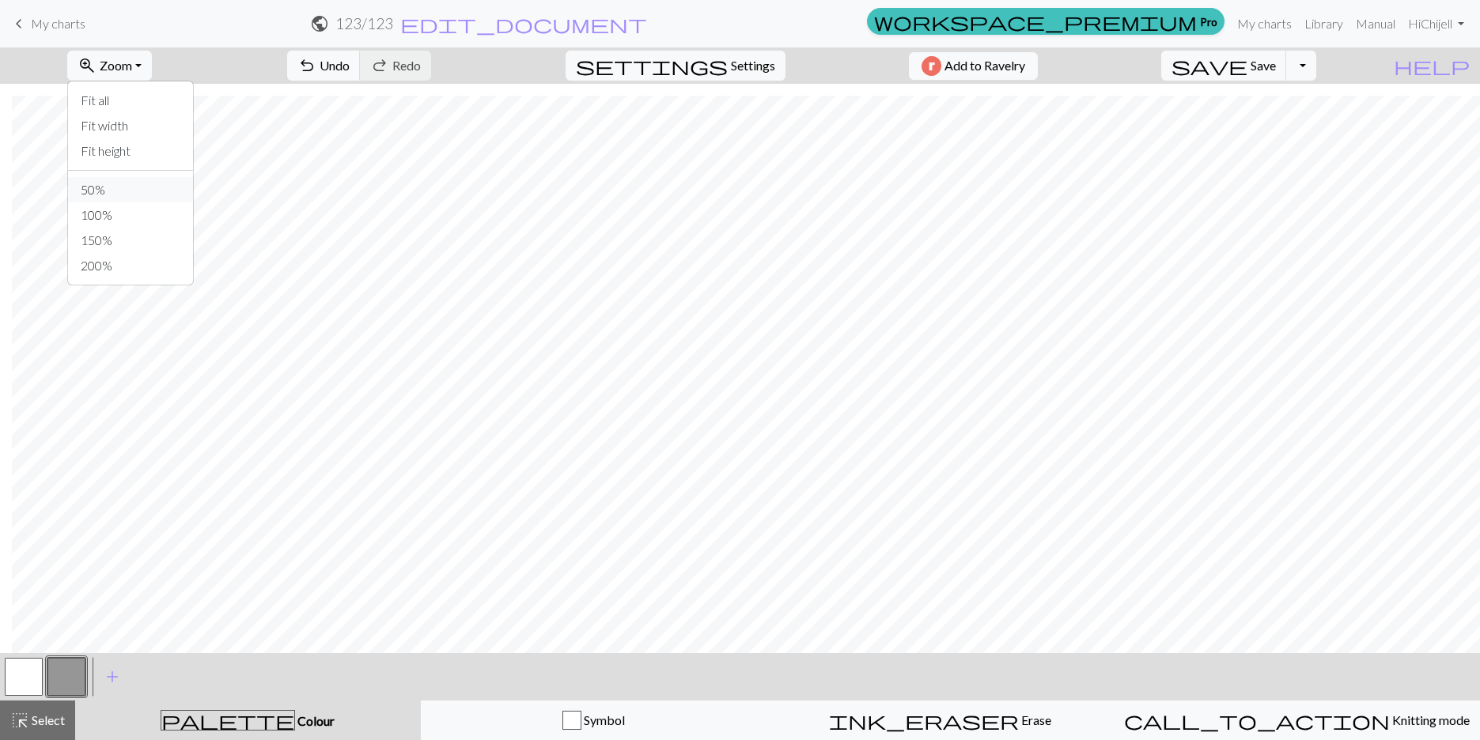
click at [146, 183] on button "50%" at bounding box center [130, 189] width 125 height 25
click at [132, 68] on span "Zoom" at bounding box center [116, 65] width 32 height 15
click at [155, 123] on button "Fit width" at bounding box center [130, 125] width 125 height 25
drag, startPoint x: 21, startPoint y: 676, endPoint x: 106, endPoint y: 659, distance: 87.2
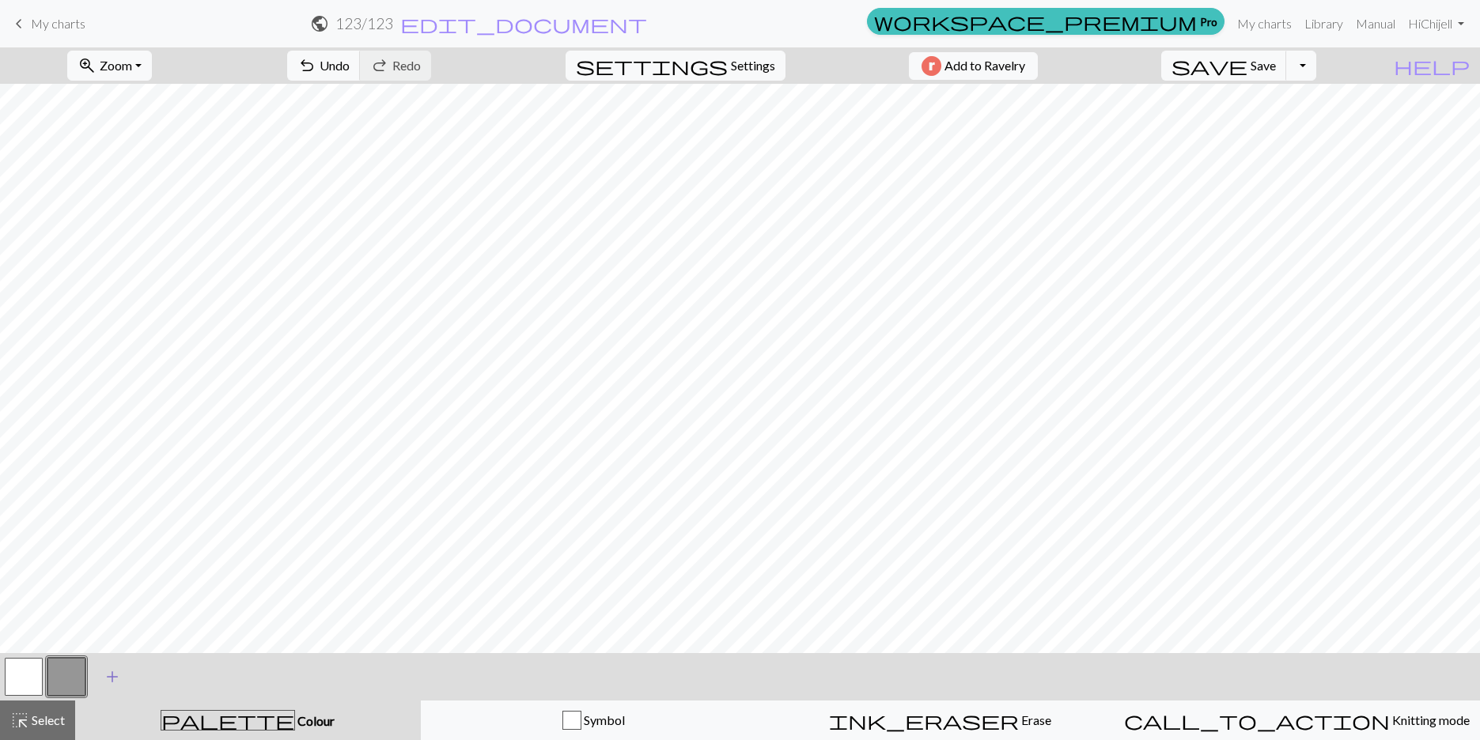
click at [22, 676] on button "button" at bounding box center [24, 677] width 38 height 38
click at [33, 685] on button "button" at bounding box center [24, 677] width 38 height 38
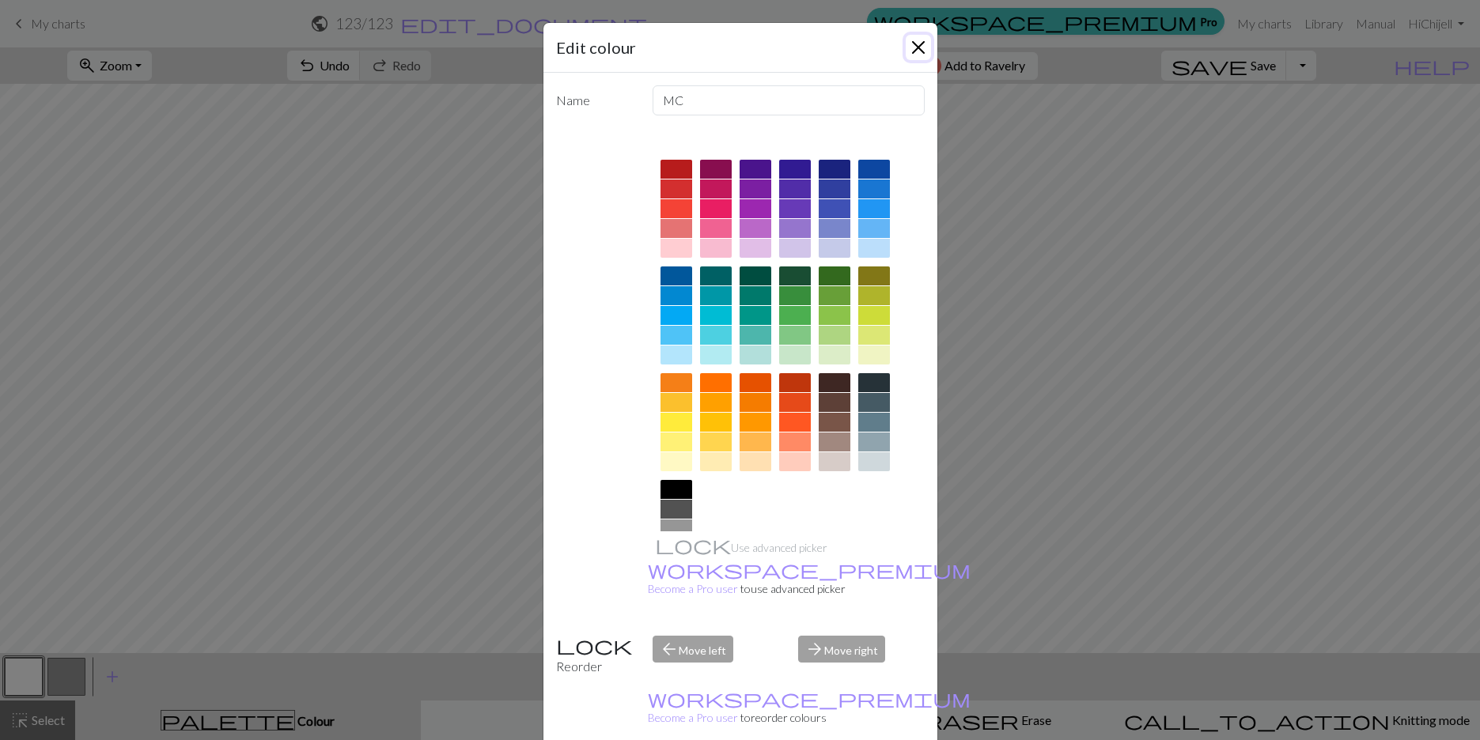
click at [815, 47] on button "Close" at bounding box center [917, 47] width 25 height 25
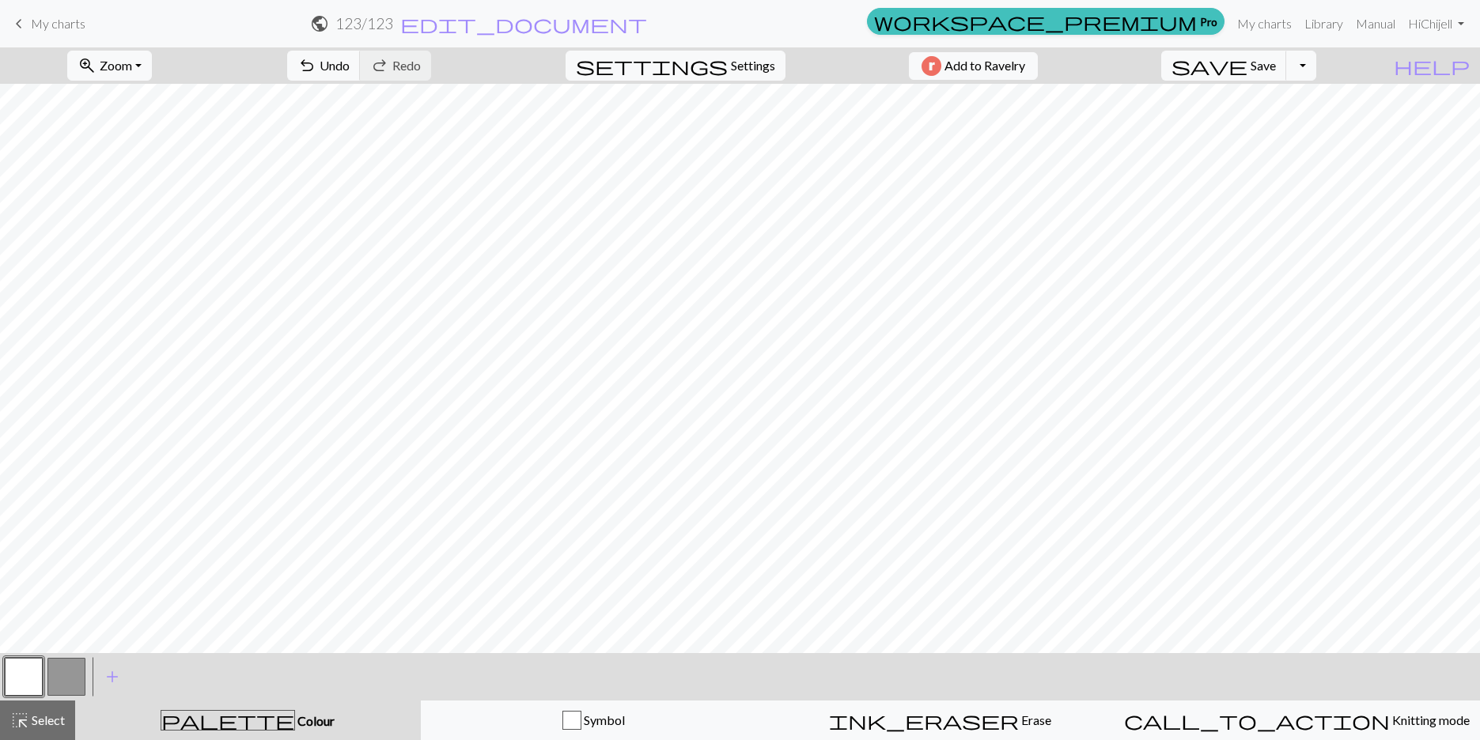
click at [77, 675] on button "button" at bounding box center [66, 677] width 38 height 38
click at [23, 682] on button "button" at bounding box center [24, 677] width 38 height 38
click at [70, 678] on button "button" at bounding box center [66, 677] width 38 height 38
click at [71, 675] on button "button" at bounding box center [66, 677] width 38 height 38
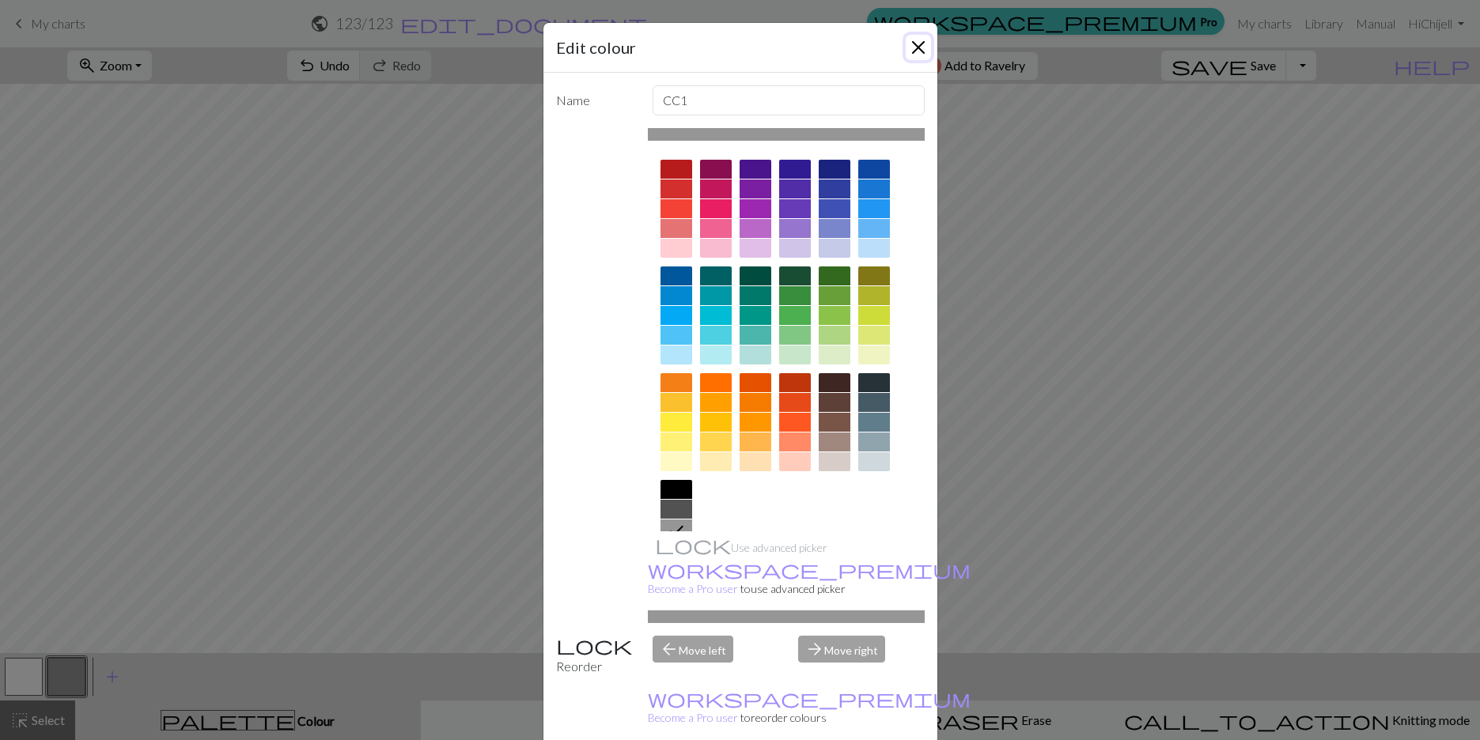
click at [815, 47] on button "Close" at bounding box center [917, 47] width 25 height 25
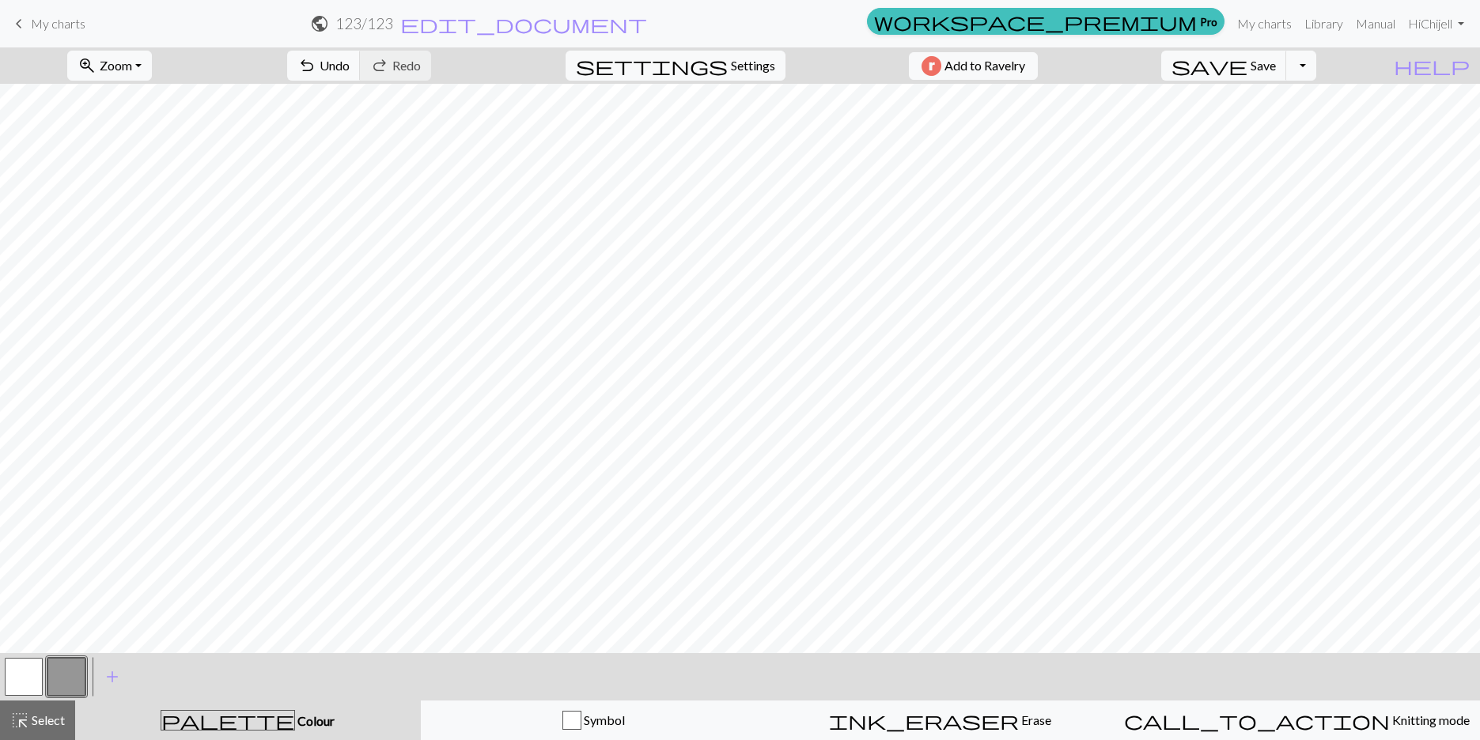
click at [62, 670] on button "button" at bounding box center [66, 677] width 38 height 38
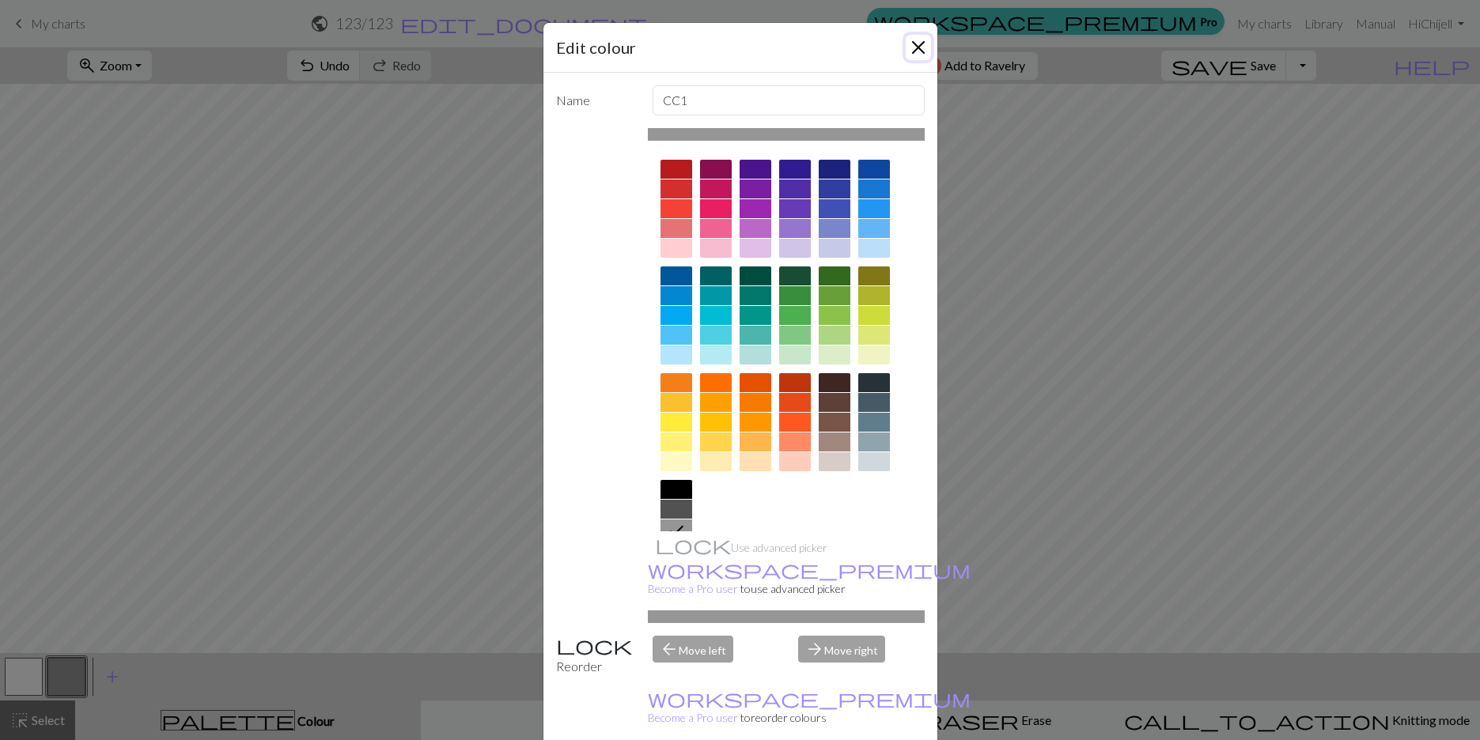
click at [815, 47] on button "Close" at bounding box center [917, 47] width 25 height 25
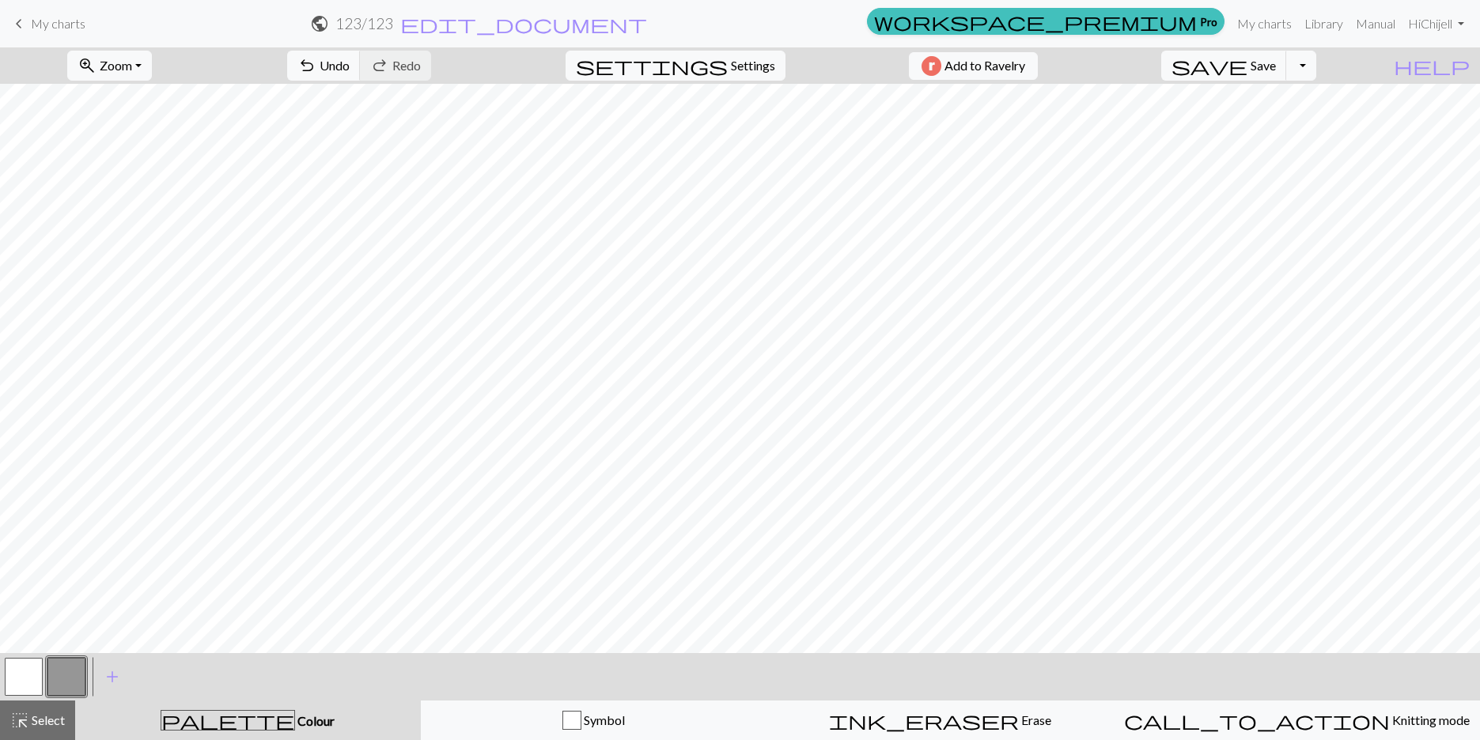
click at [32, 673] on button "button" at bounding box center [24, 677] width 38 height 38
click at [57, 684] on button "button" at bounding box center [66, 677] width 38 height 38
click at [31, 669] on button "button" at bounding box center [24, 677] width 38 height 38
click at [57, 691] on button "button" at bounding box center [66, 677] width 38 height 38
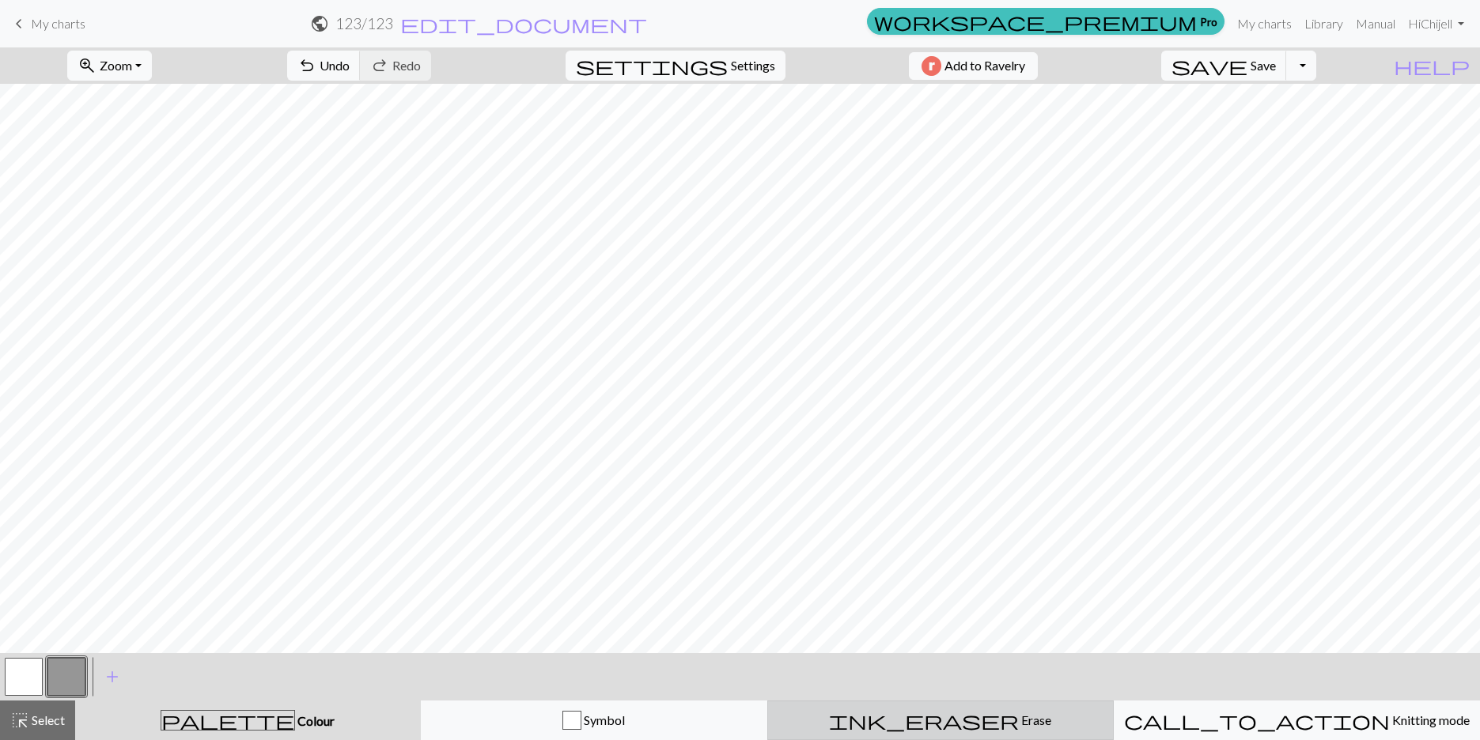
click at [815, 721] on span "Erase" at bounding box center [1035, 719] width 32 height 15
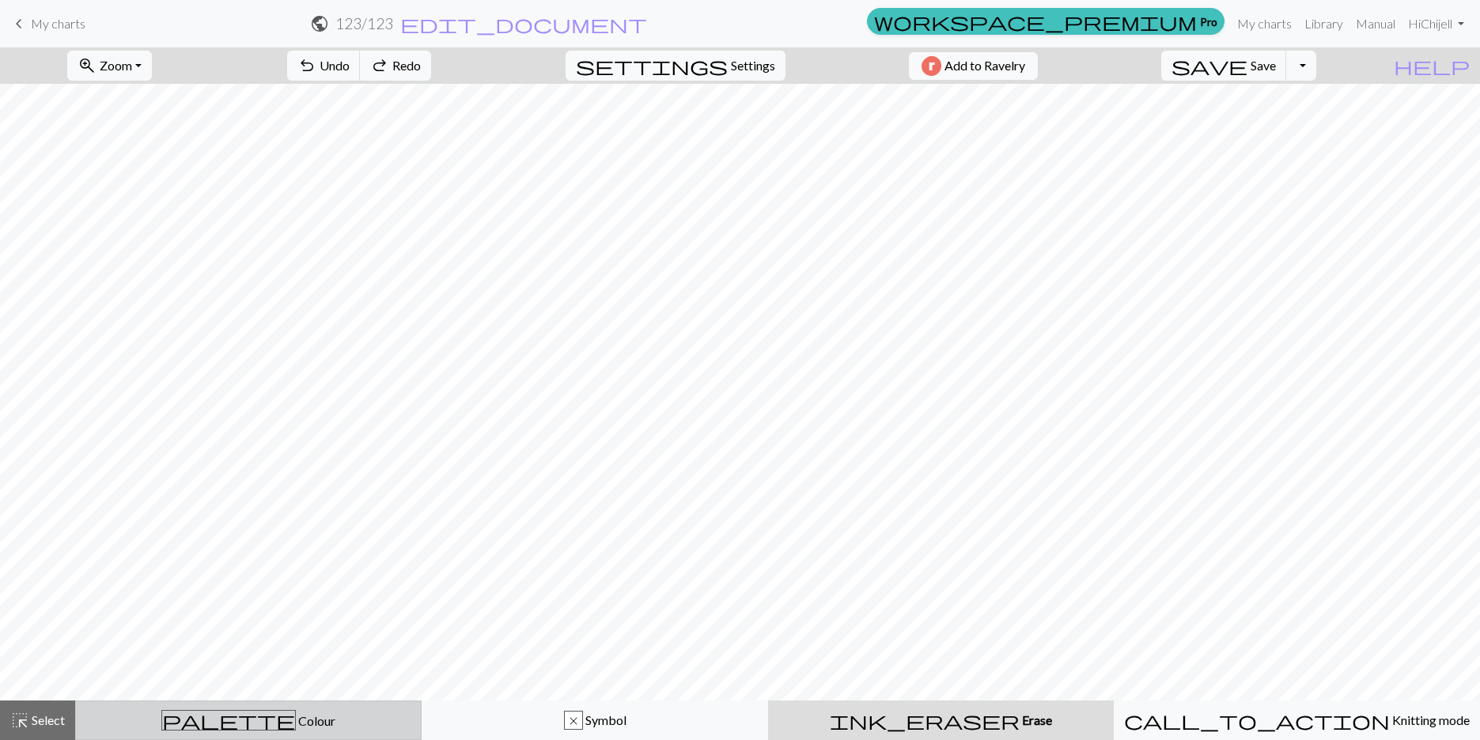
click at [206, 711] on div "palette Colour Colour" at bounding box center [248, 720] width 326 height 21
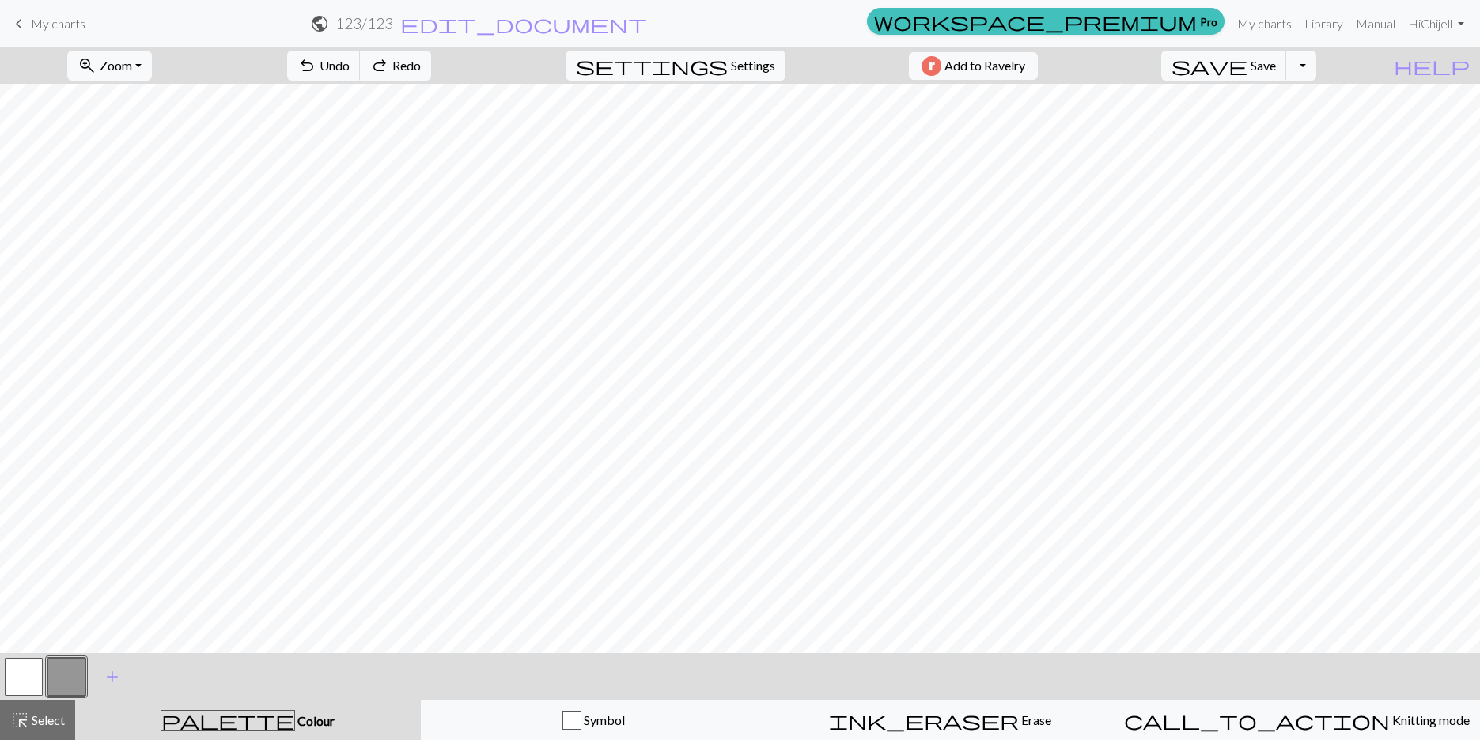
drag, startPoint x: 31, startPoint y: 670, endPoint x: 43, endPoint y: 667, distance: 12.1
click at [30, 670] on button "button" at bounding box center [24, 677] width 38 height 38
click at [75, 675] on button "button" at bounding box center [66, 677] width 38 height 38
click at [20, 670] on button "button" at bounding box center [24, 677] width 38 height 38
click at [56, 669] on button "button" at bounding box center [66, 677] width 38 height 38
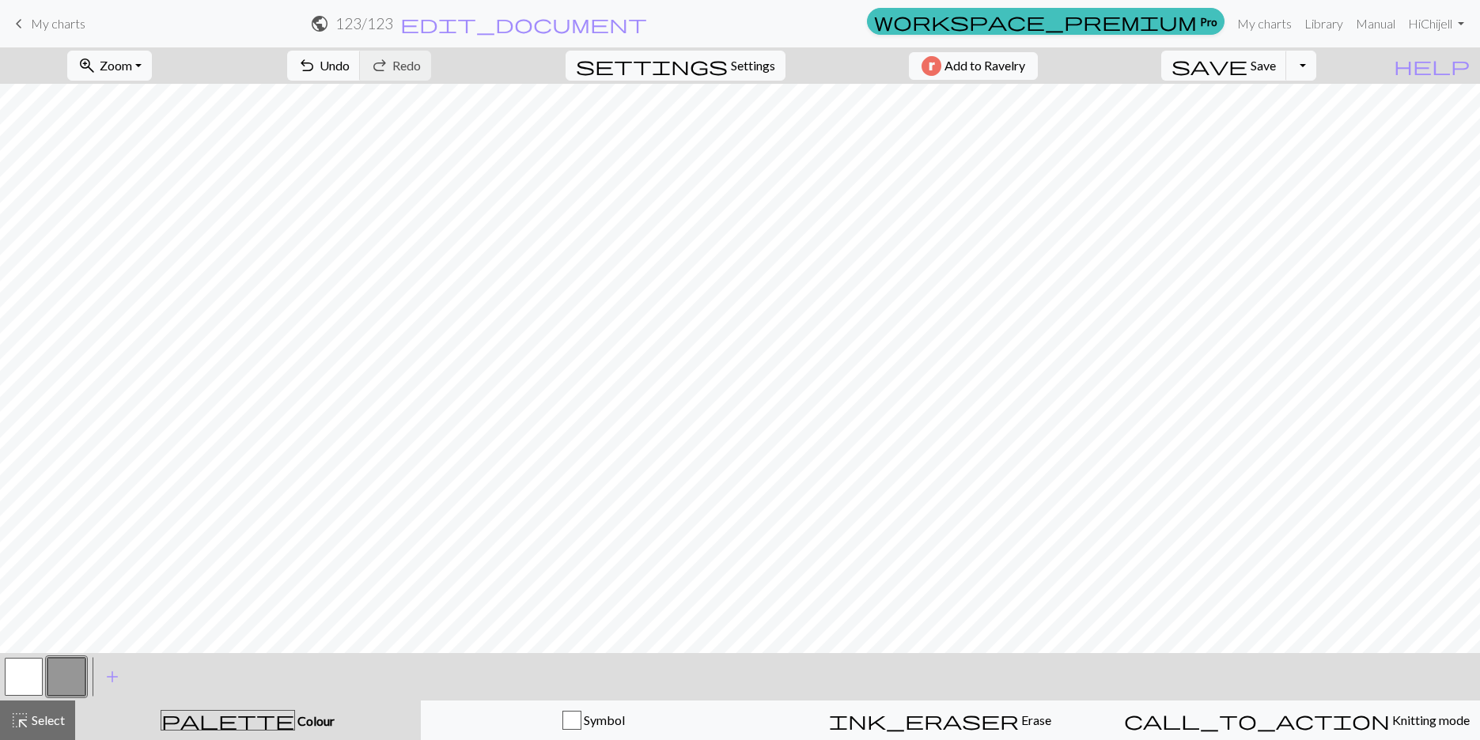
click at [14, 667] on button "button" at bounding box center [24, 677] width 38 height 38
click at [63, 670] on button "button" at bounding box center [66, 677] width 38 height 38
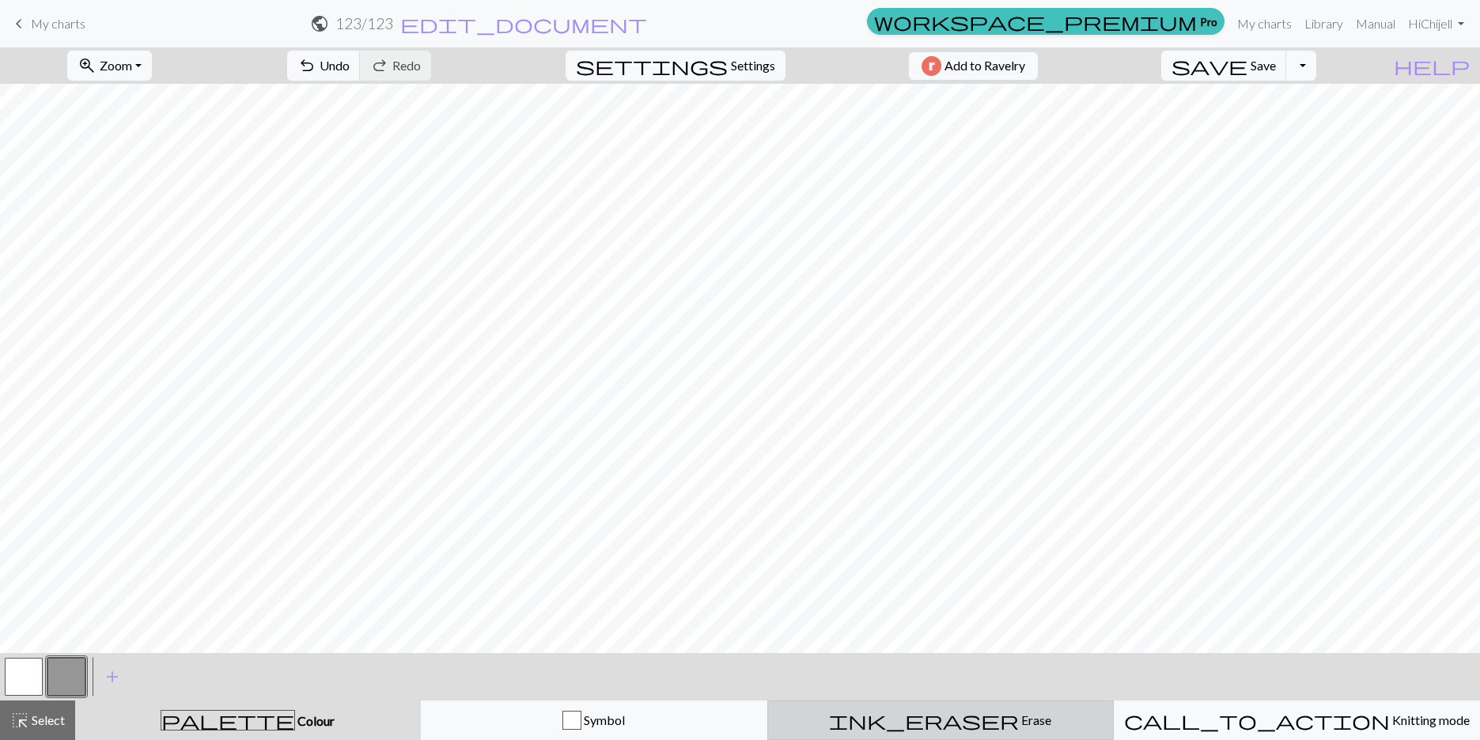
click at [815, 731] on span "ink_eraser" at bounding box center [924, 720] width 190 height 22
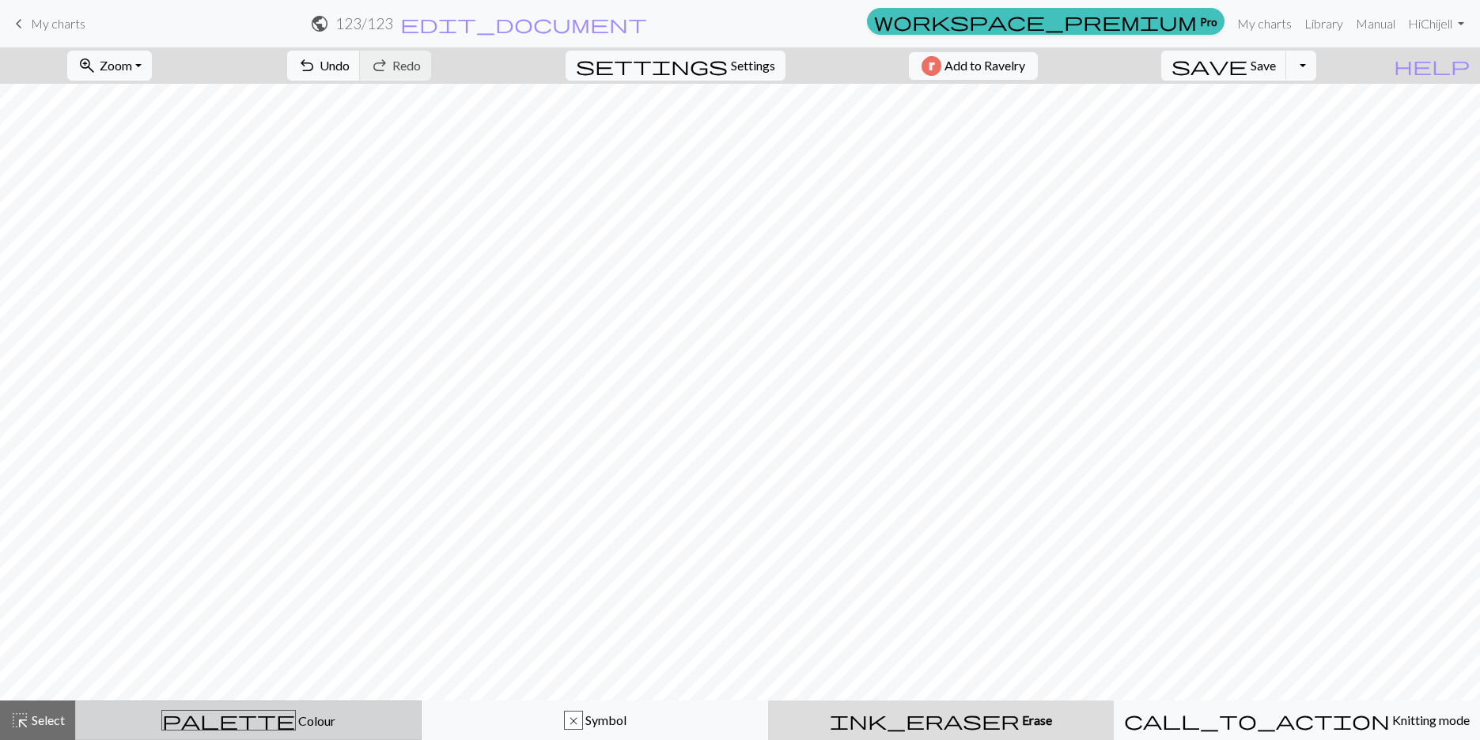
click at [197, 730] on div "palette Colour Colour" at bounding box center [248, 720] width 326 height 21
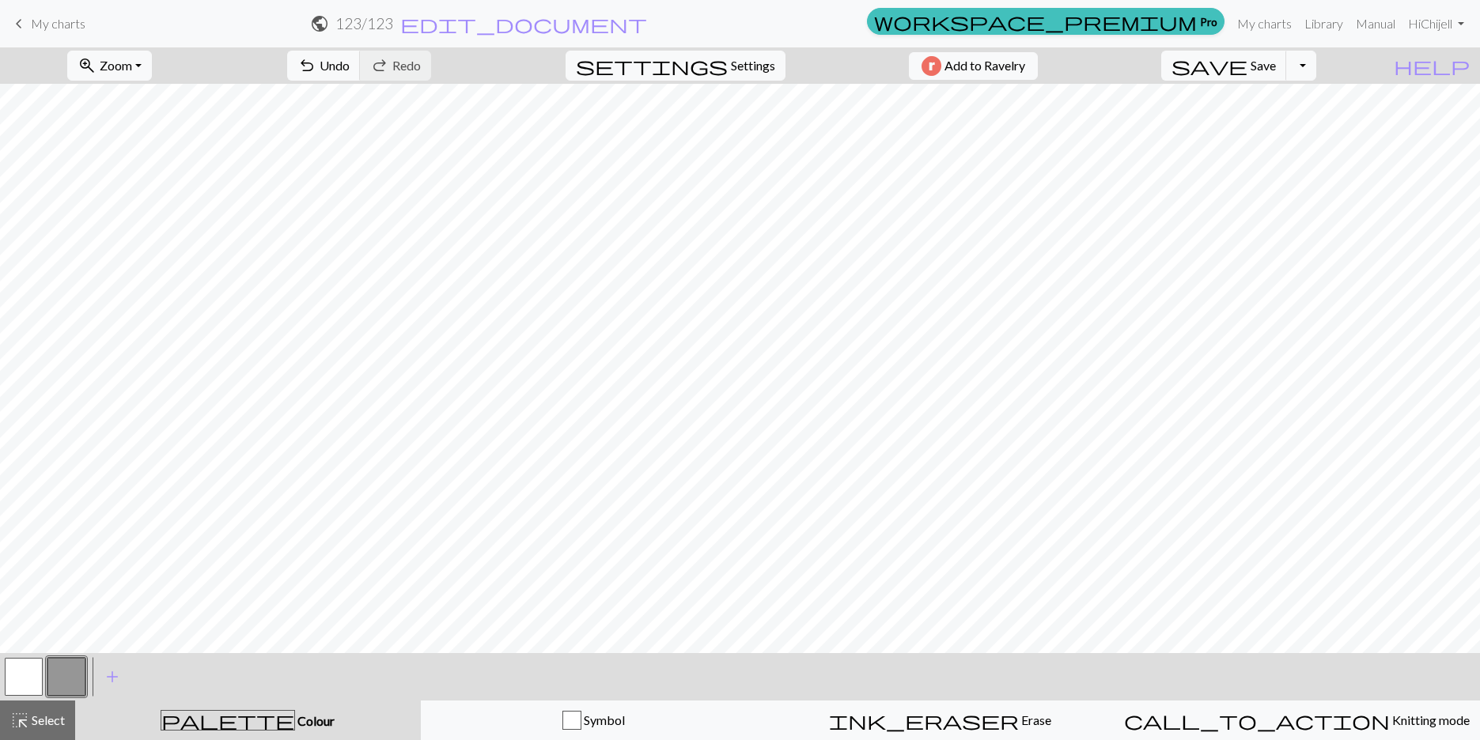
click at [56, 679] on button "button" at bounding box center [66, 677] width 38 height 38
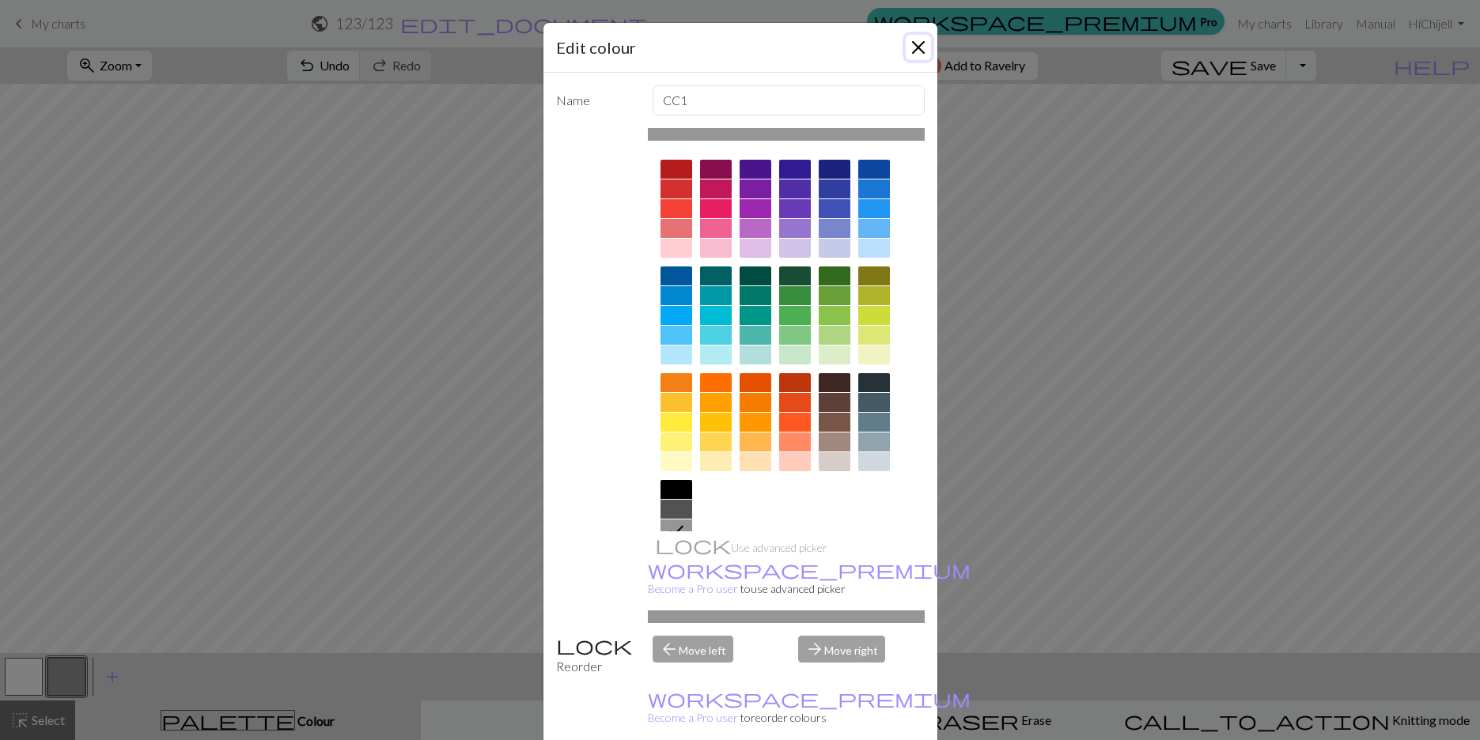
click at [815, 52] on button "Close" at bounding box center [917, 47] width 25 height 25
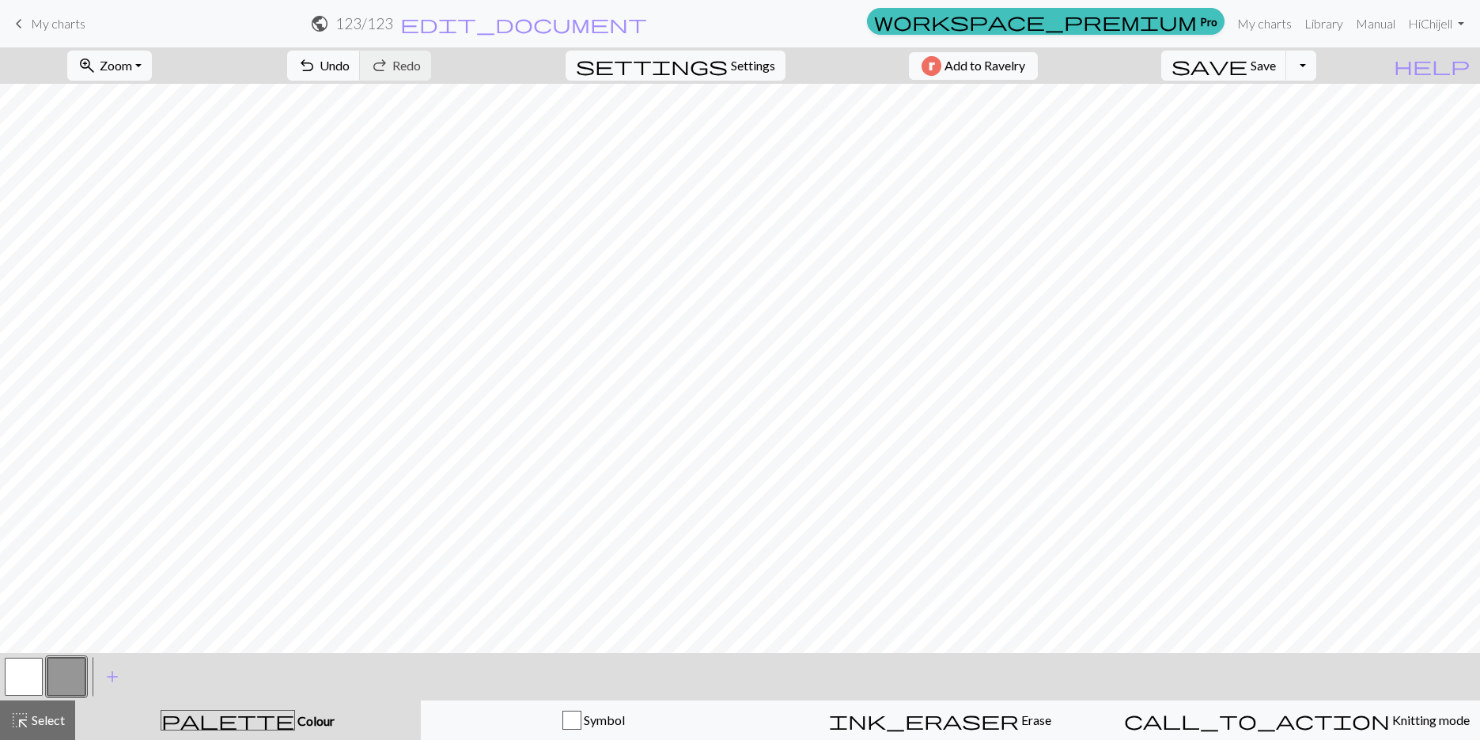
click at [68, 661] on button "button" at bounding box center [66, 677] width 38 height 38
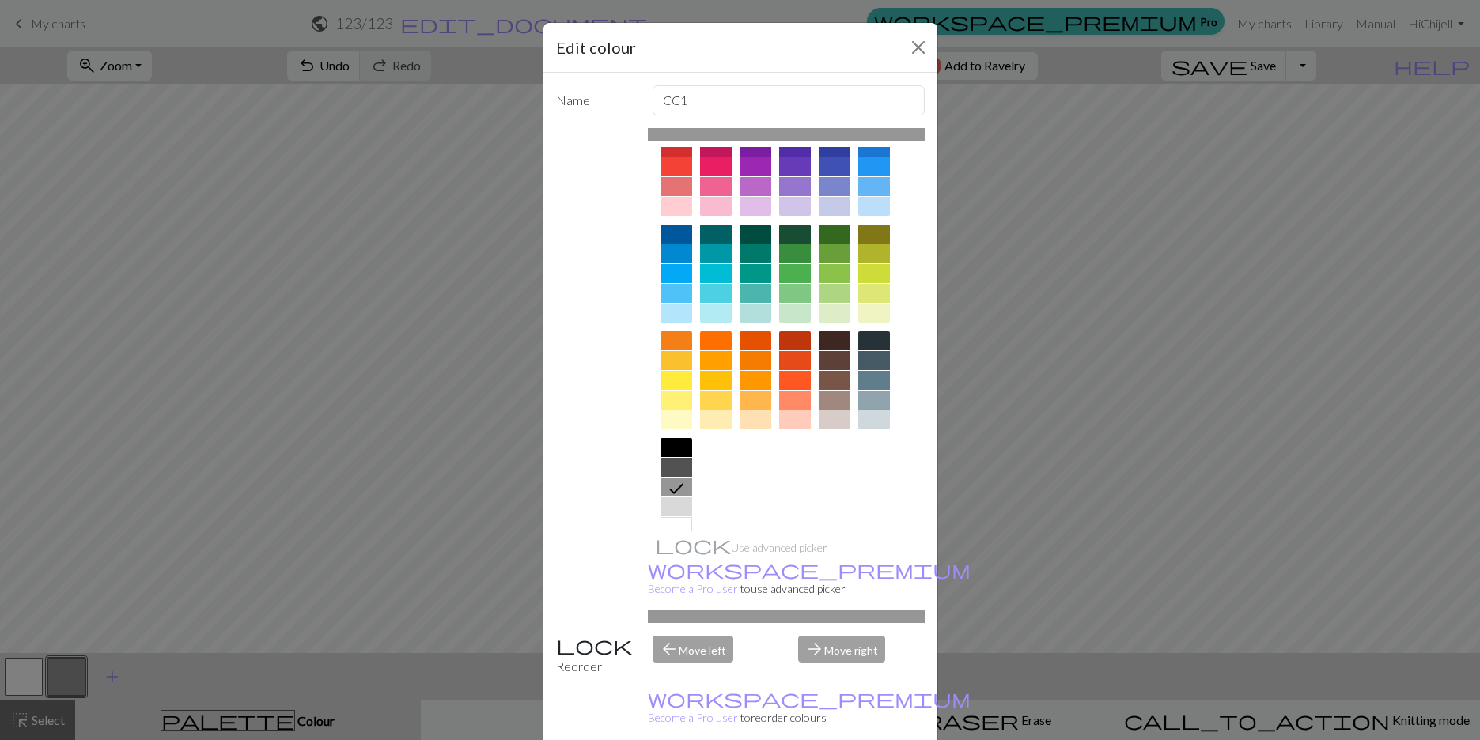
scroll to position [65, 0]
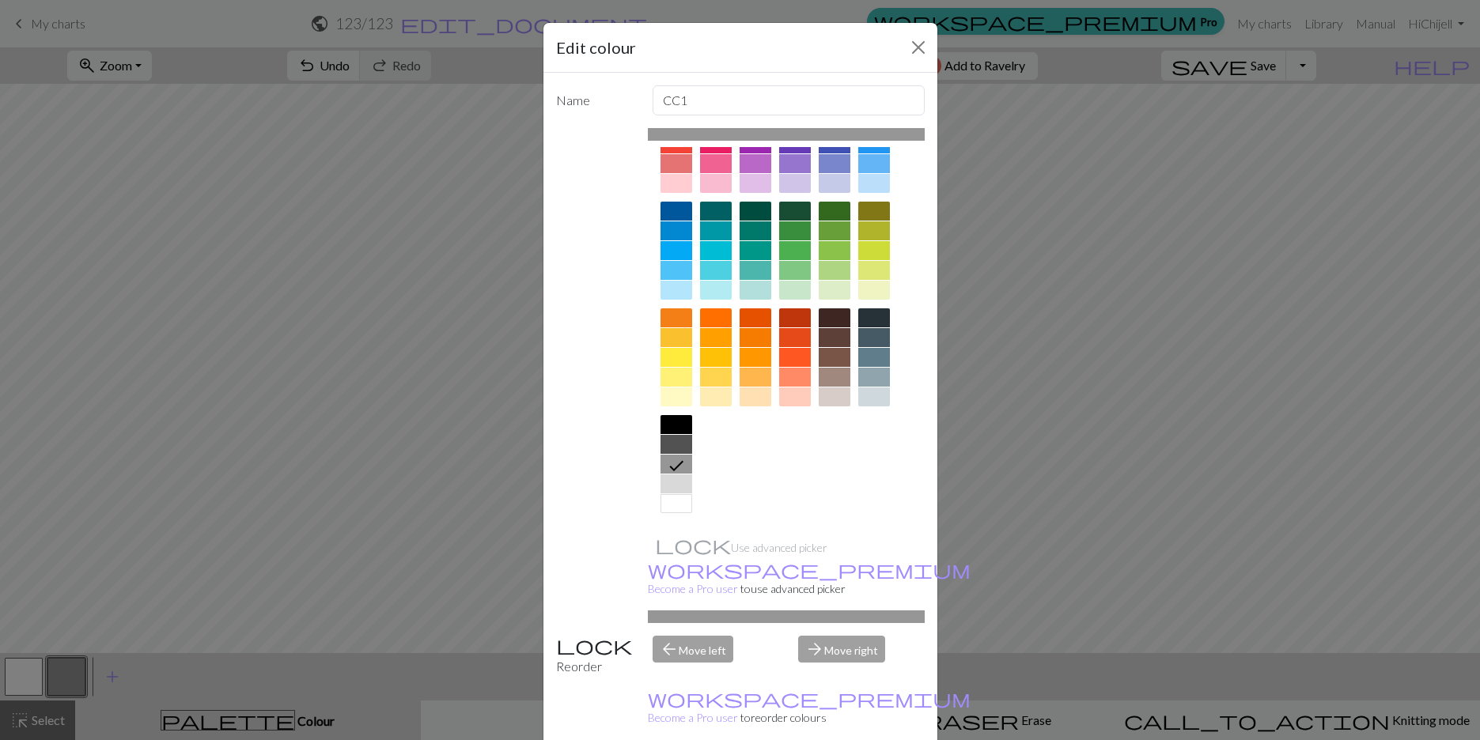
click at [815, 353] on div at bounding box center [874, 357] width 32 height 19
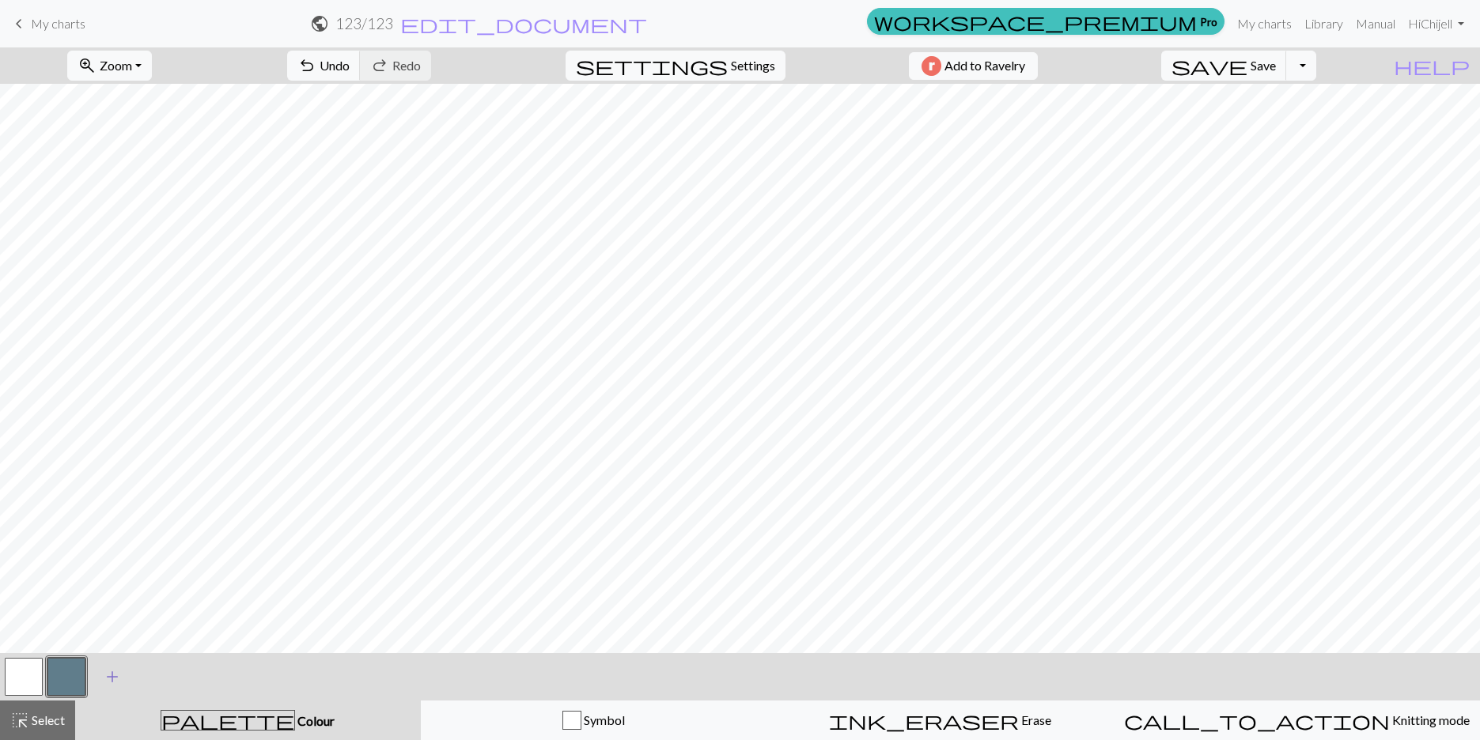
click at [111, 678] on span "add" at bounding box center [112, 677] width 19 height 22
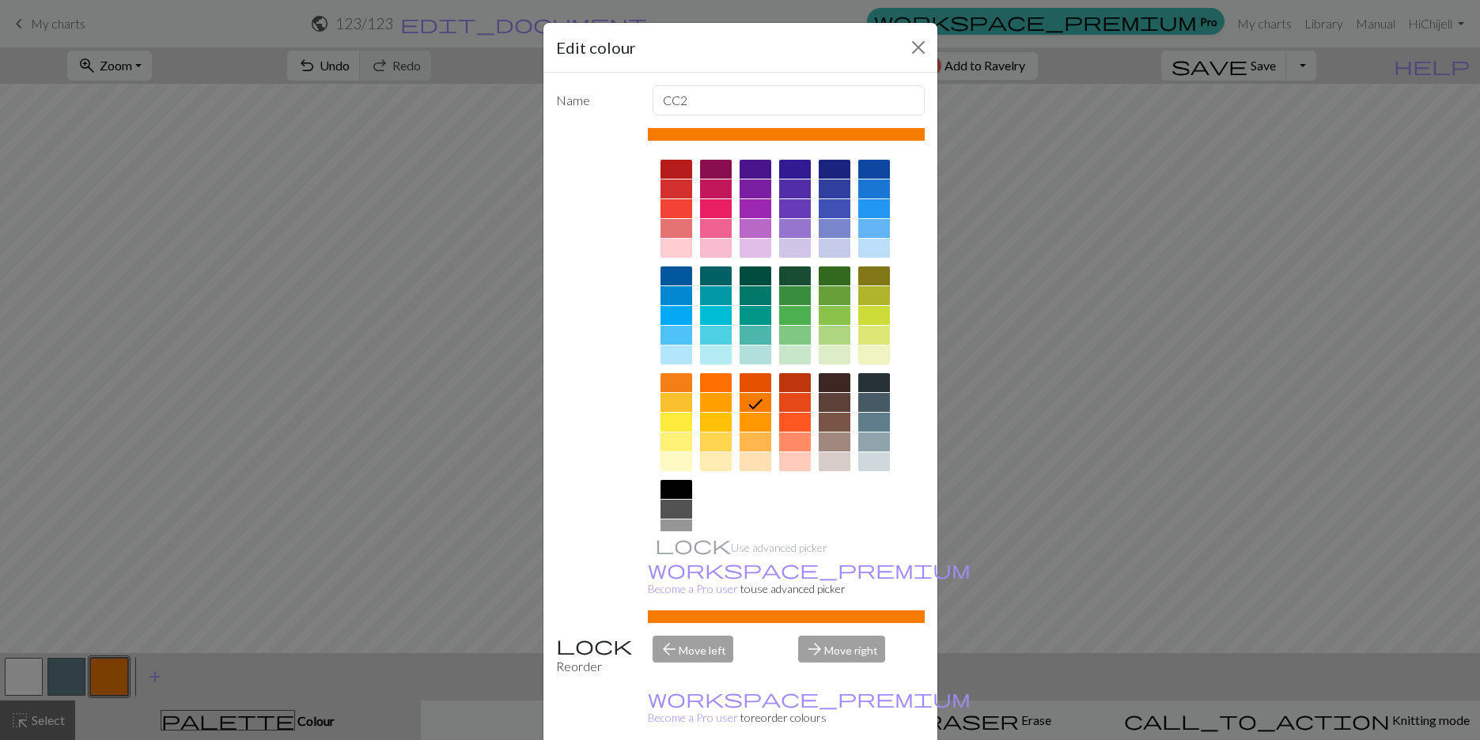
click at [715, 424] on div at bounding box center [716, 422] width 32 height 19
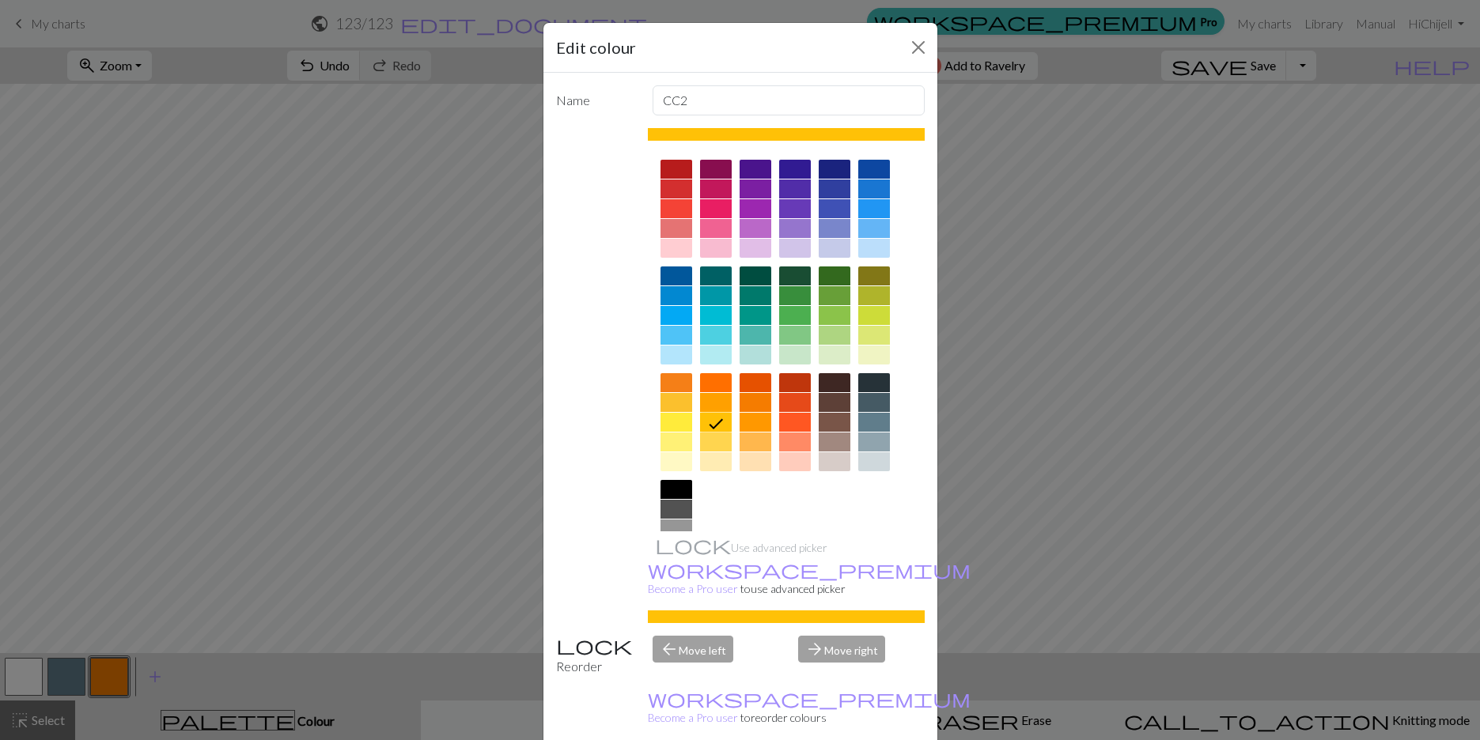
drag, startPoint x: 829, startPoint y: 437, endPoint x: 833, endPoint y: 450, distance: 13.5
click at [815, 438] on div at bounding box center [834, 442] width 32 height 19
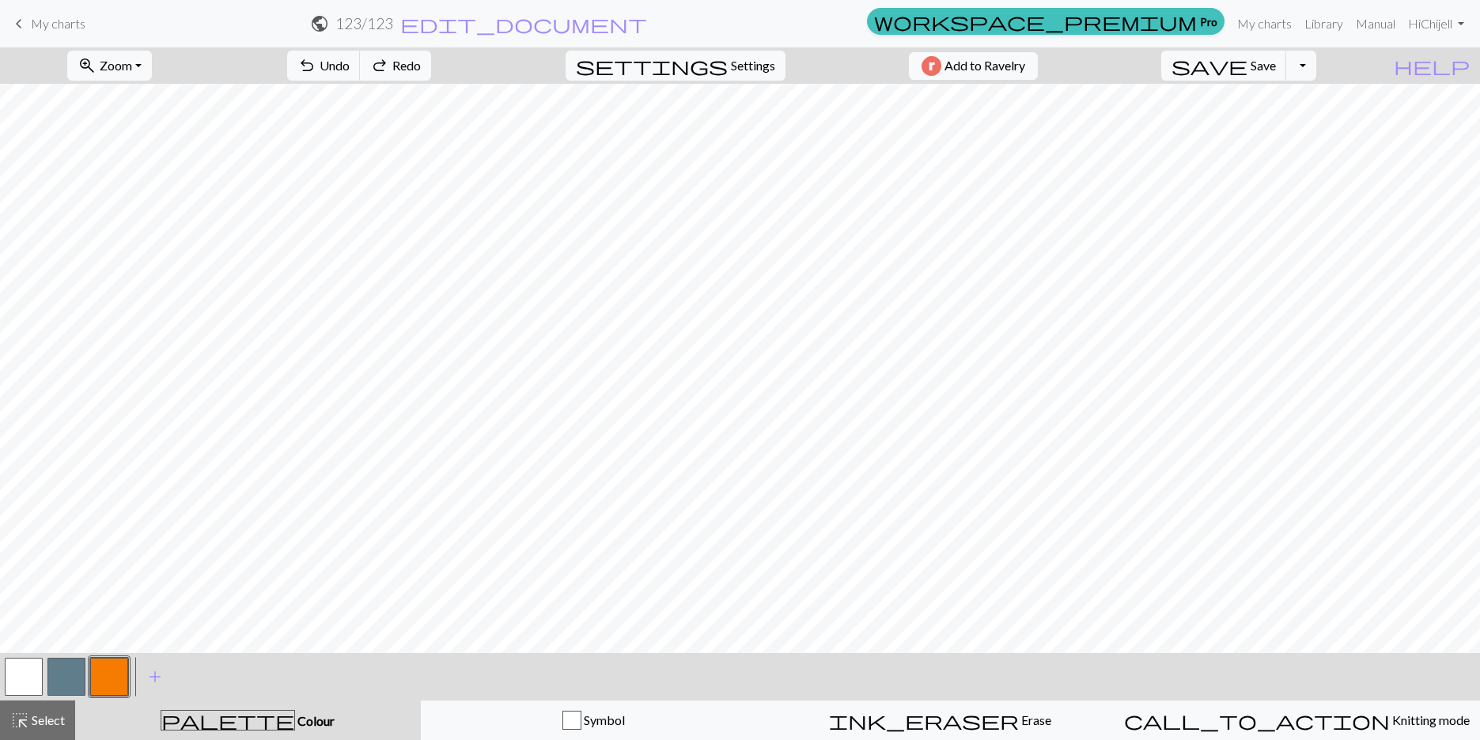
click at [119, 677] on button "button" at bounding box center [109, 677] width 38 height 38
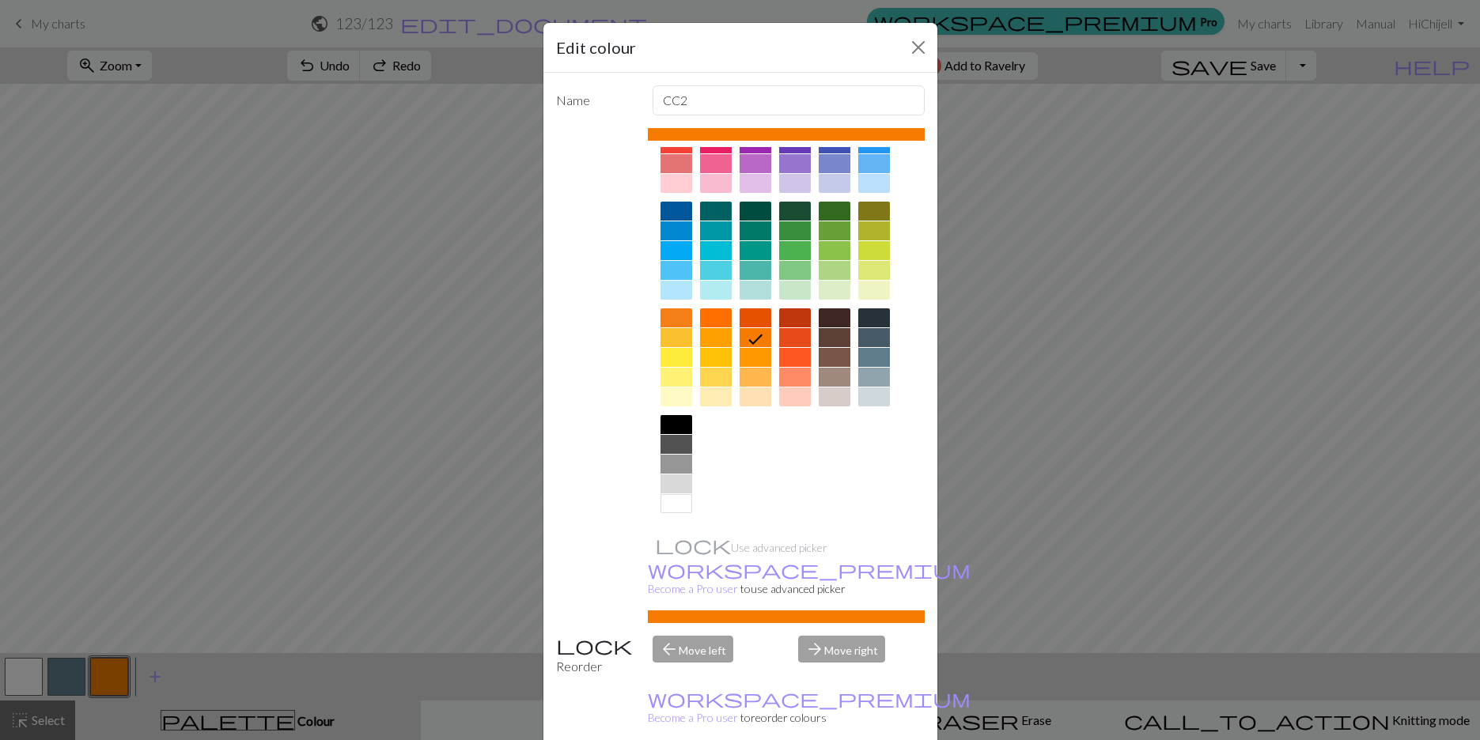
click at [815, 380] on div at bounding box center [834, 377] width 32 height 19
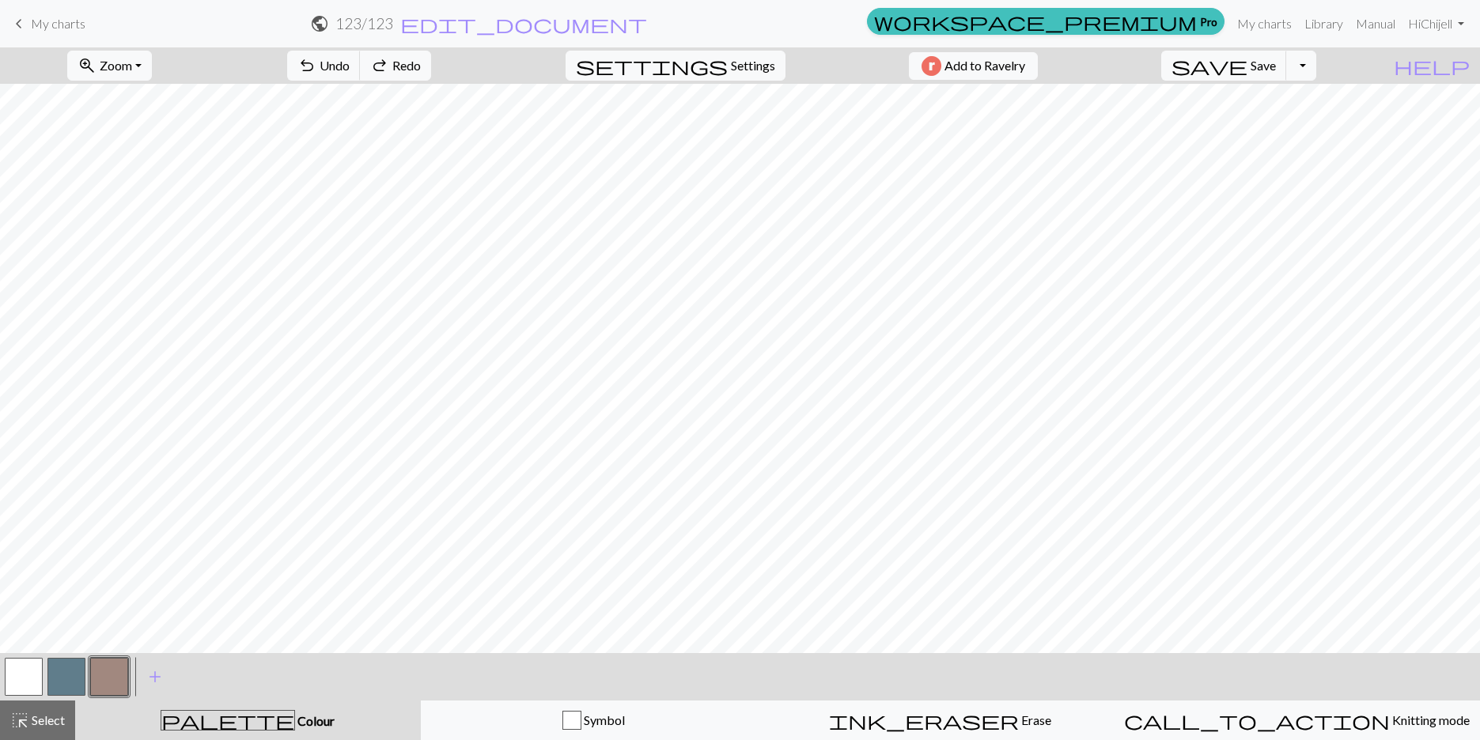
click at [61, 663] on button "button" at bounding box center [66, 677] width 38 height 38
click at [100, 673] on button "button" at bounding box center [109, 677] width 38 height 38
click at [115, 667] on button "button" at bounding box center [109, 677] width 38 height 38
click at [105, 686] on button "button" at bounding box center [109, 677] width 38 height 38
click at [109, 681] on button "button" at bounding box center [109, 677] width 38 height 38
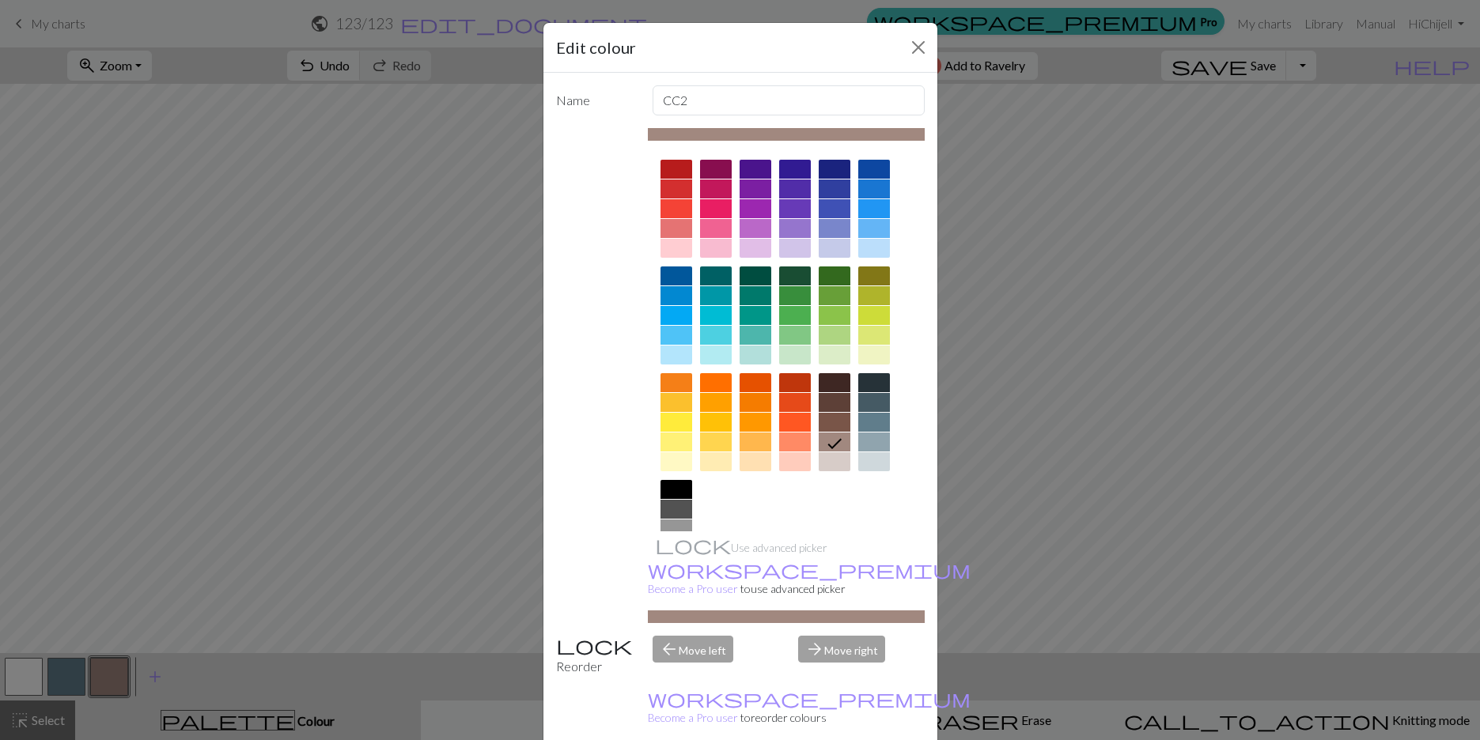
click at [682, 438] on div at bounding box center [676, 442] width 32 height 19
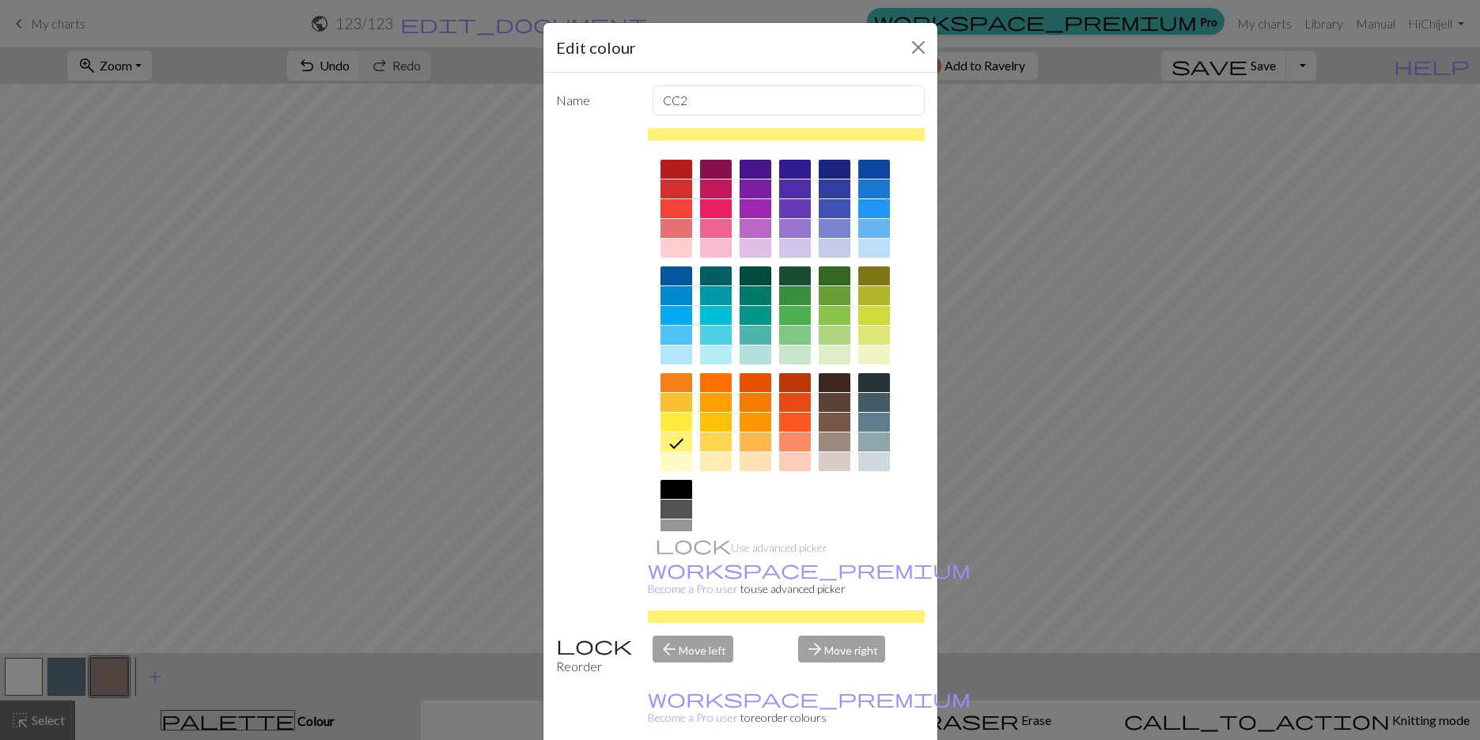
click at [680, 380] on div at bounding box center [676, 382] width 32 height 19
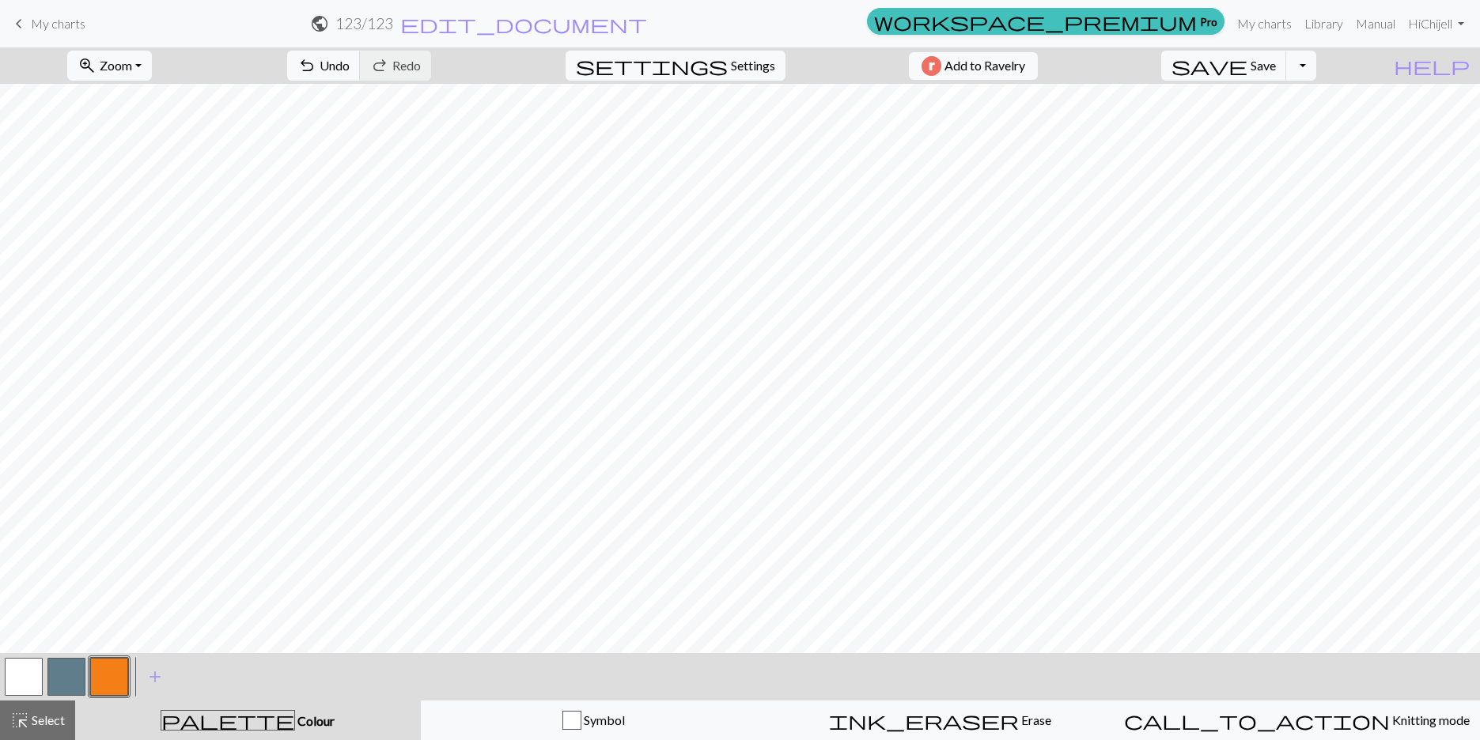
click at [34, 669] on button "button" at bounding box center [24, 677] width 38 height 38
click at [111, 672] on button "button" at bounding box center [109, 677] width 38 height 38
click at [153, 675] on span "add" at bounding box center [155, 677] width 19 height 22
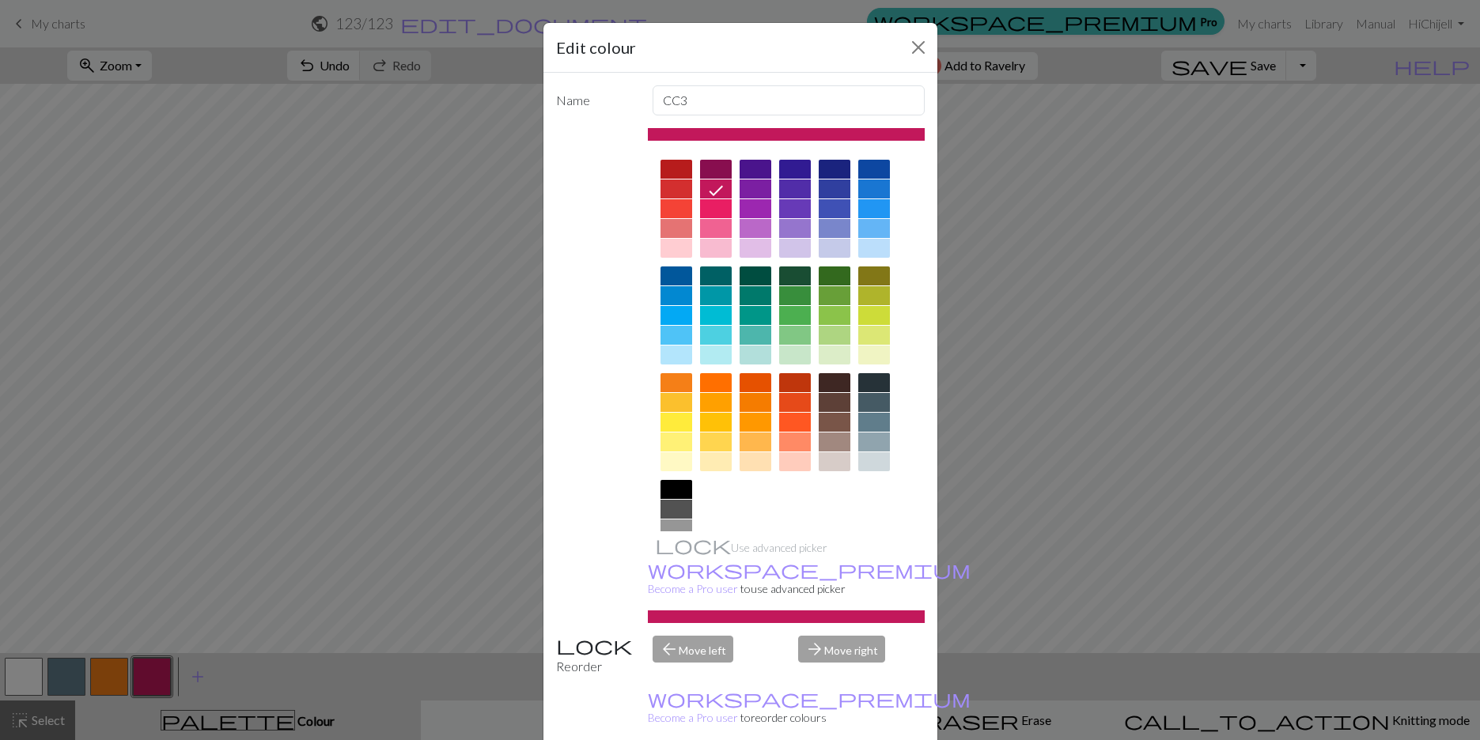
click at [815, 218] on div at bounding box center [874, 213] width 32 height 107
click at [815, 227] on div at bounding box center [874, 228] width 32 height 19
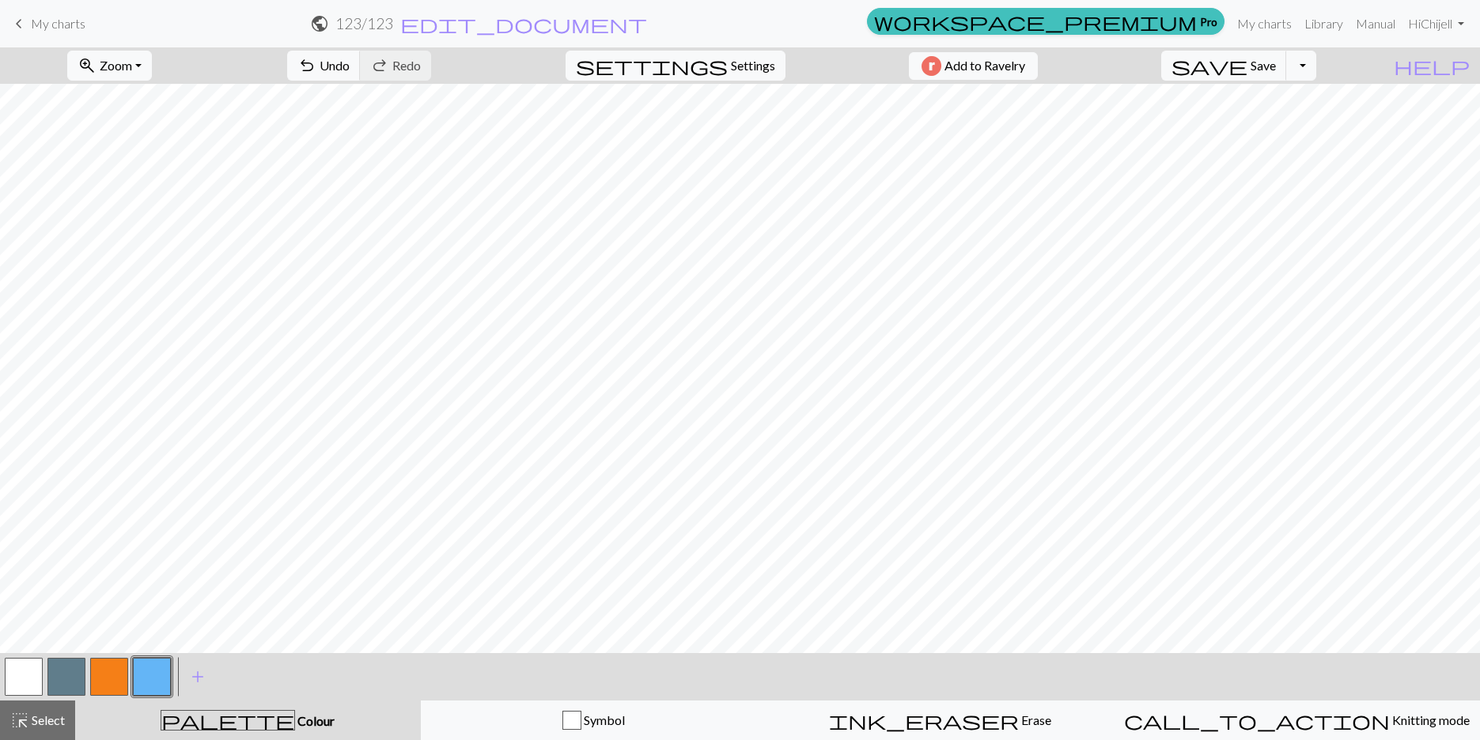
click at [117, 672] on button "button" at bounding box center [109, 677] width 38 height 38
click at [38, 678] on button "button" at bounding box center [24, 677] width 38 height 38
click at [105, 673] on button "button" at bounding box center [109, 677] width 38 height 38
drag, startPoint x: 11, startPoint y: 684, endPoint x: 31, endPoint y: 671, distance: 23.9
click at [12, 683] on button "button" at bounding box center [24, 677] width 38 height 38
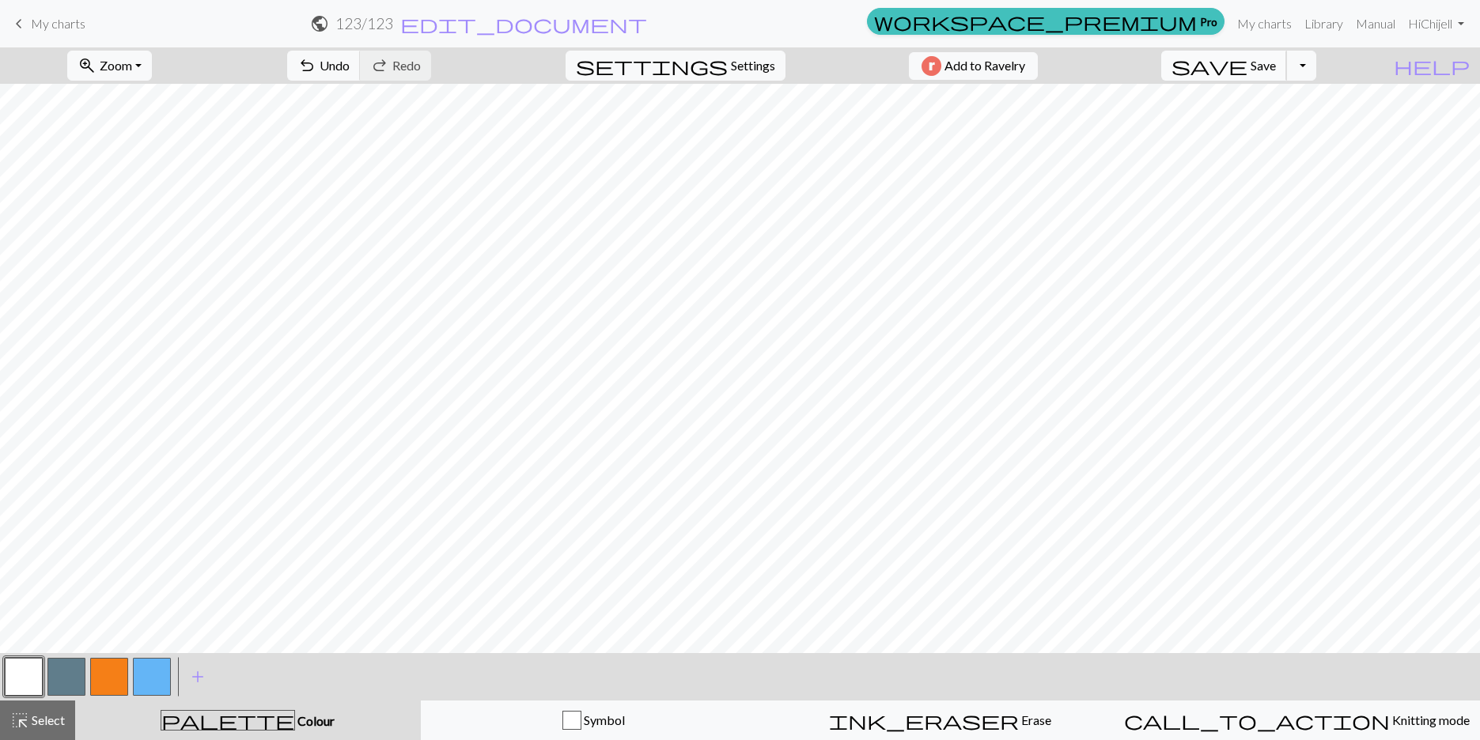
click at [815, 60] on span "Save" at bounding box center [1262, 65] width 25 height 15
click at [815, 77] on button "Toggle Dropdown" at bounding box center [1301, 66] width 30 height 30
